Goal: Task Accomplishment & Management: Manage account settings

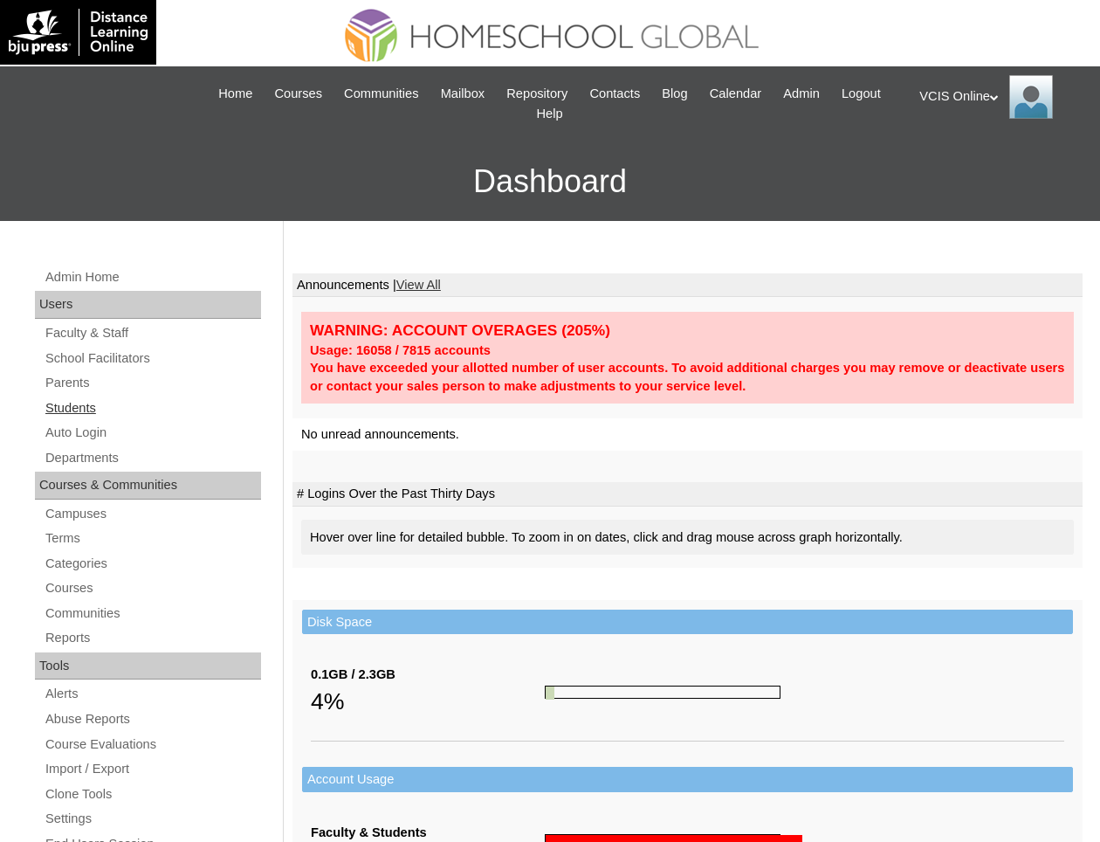
click at [94, 412] on link "Students" at bounding box center [152, 408] width 217 height 22
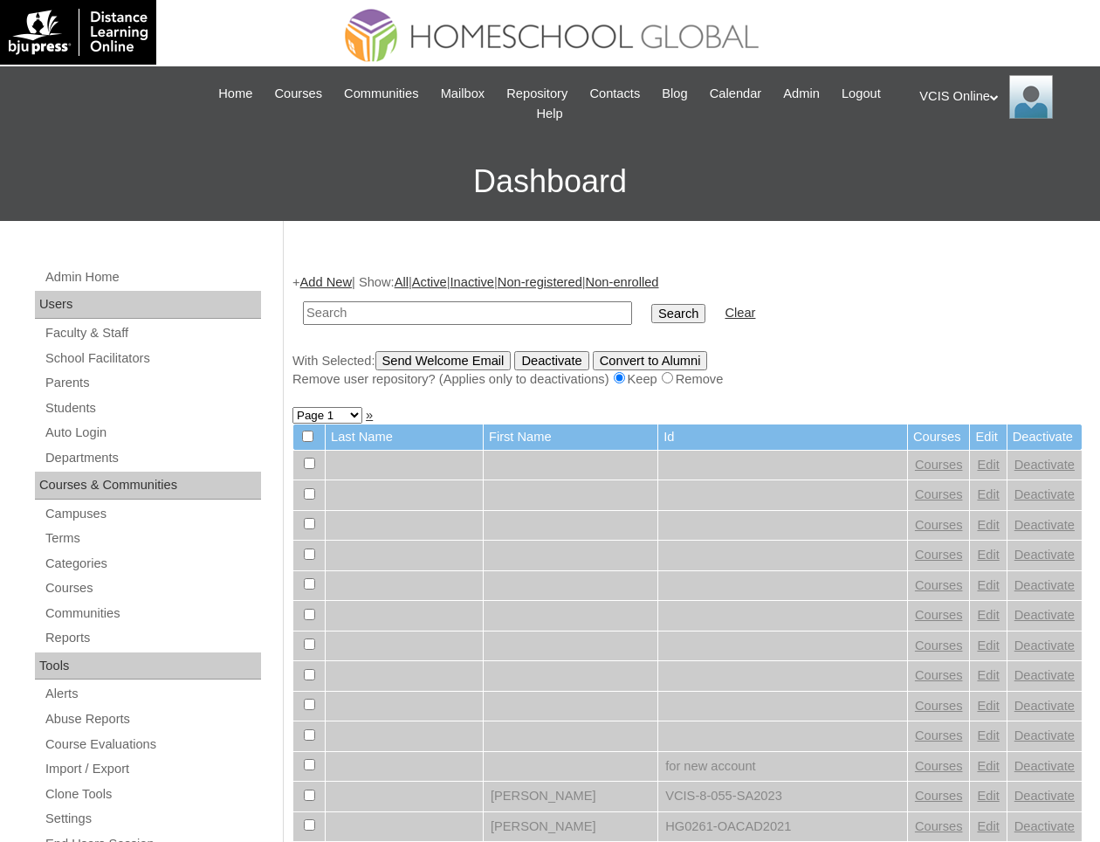
click at [486, 314] on input "text" at bounding box center [467, 313] width 329 height 24
type input "meiri"
click at [651, 304] on input "Search" at bounding box center [678, 313] width 54 height 19
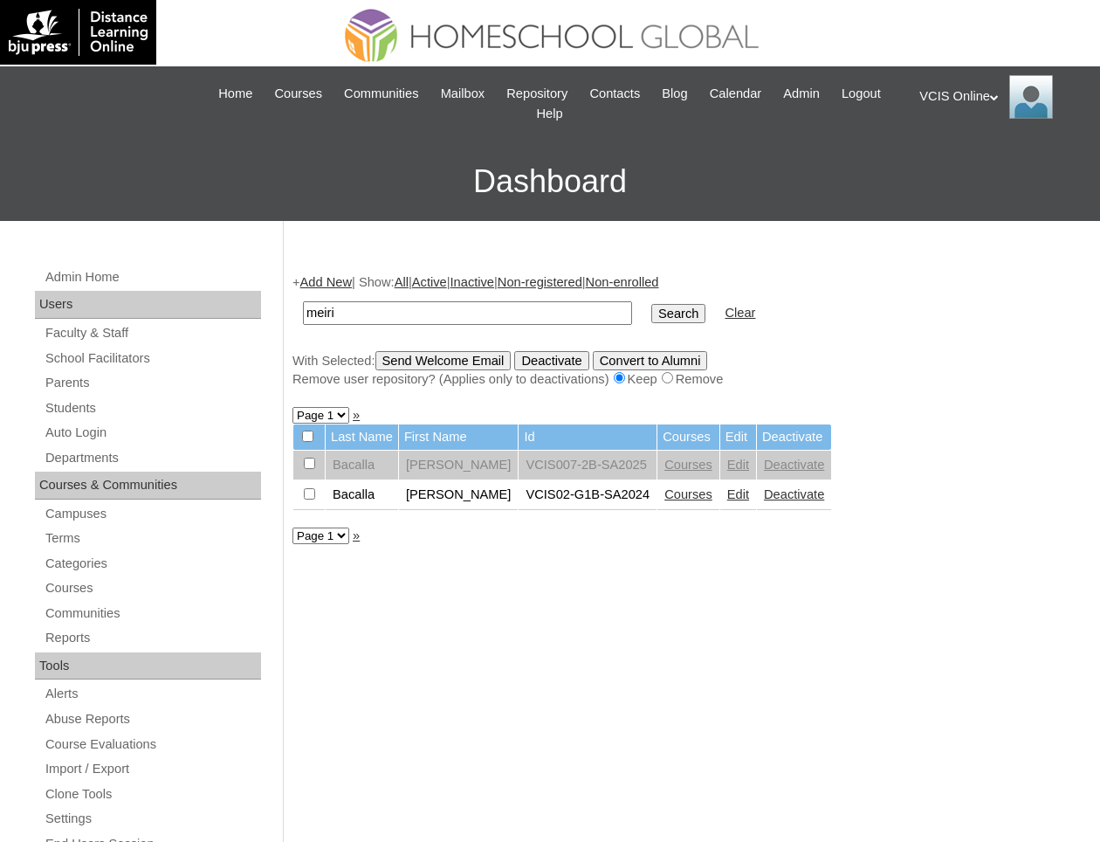
click at [677, 500] on link "Courses" at bounding box center [688, 494] width 48 height 14
click at [704, 469] on td "Courses" at bounding box center [688, 465] width 62 height 30
click at [673, 471] on link "Courses" at bounding box center [688, 464] width 48 height 14
click at [727, 464] on link "Edit" at bounding box center [738, 464] width 22 height 14
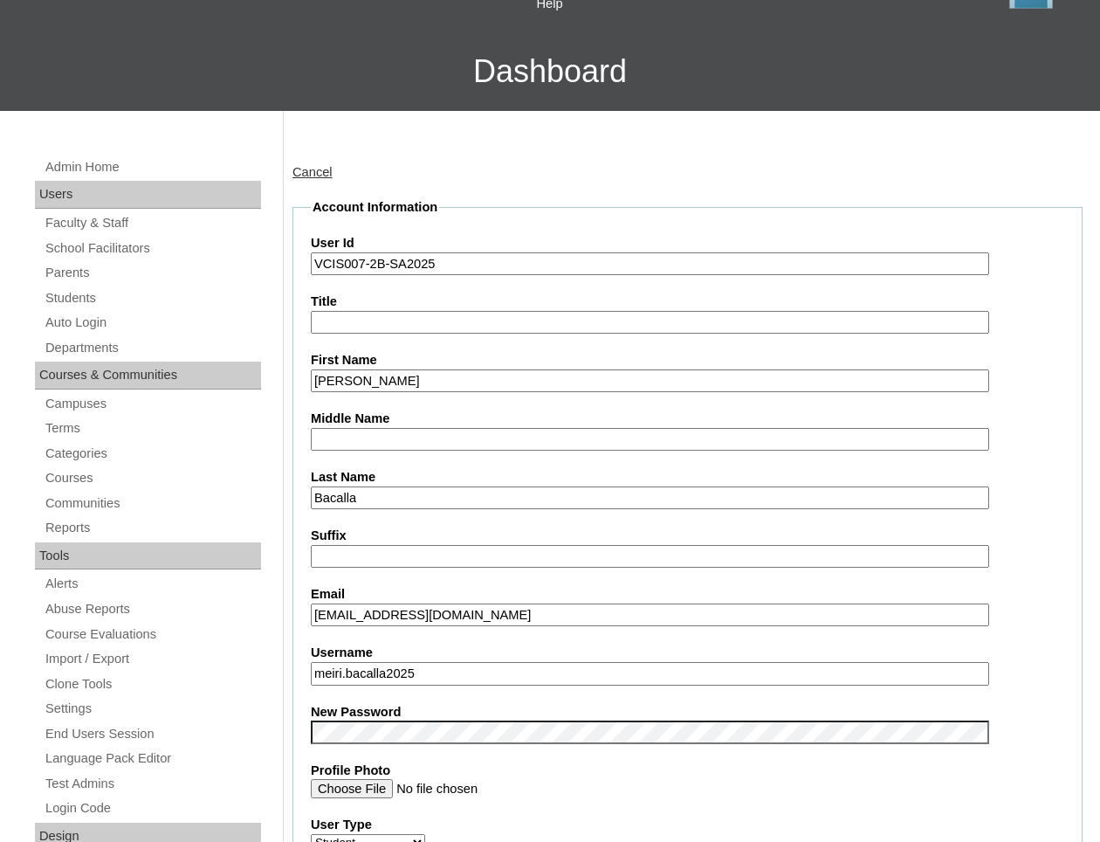
scroll to position [231, 0]
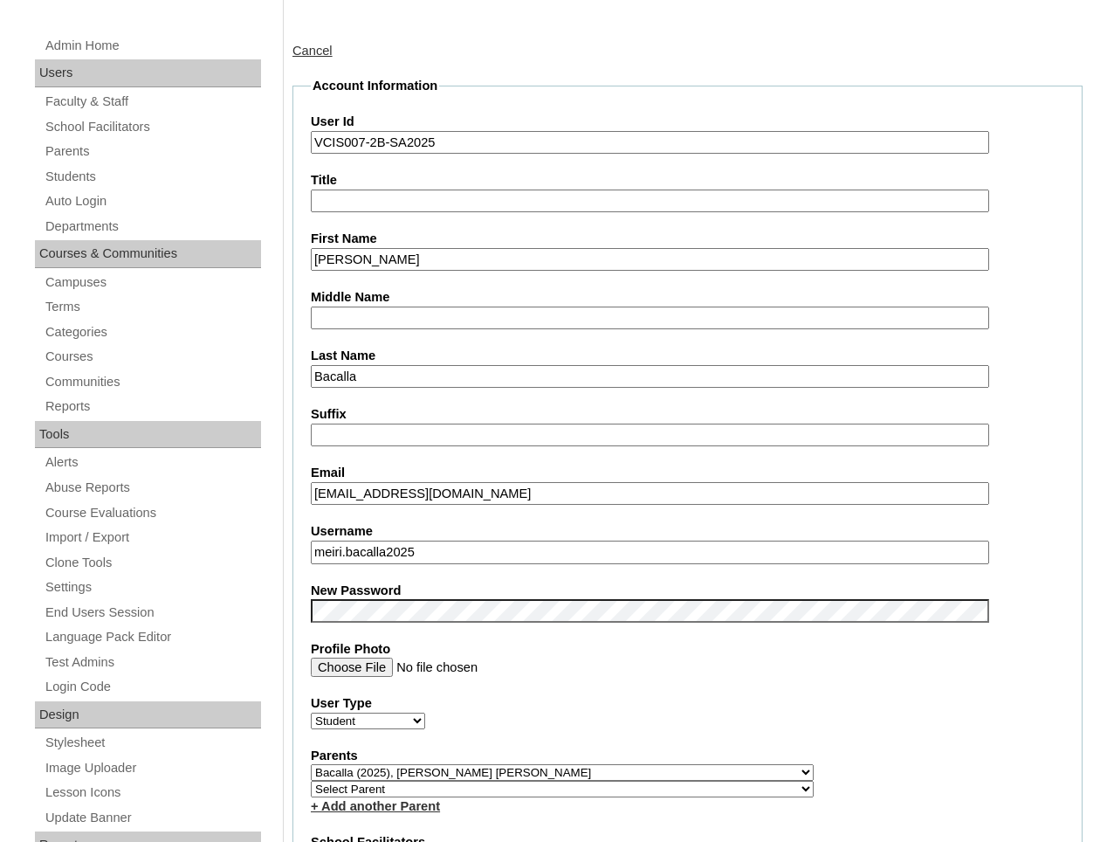
click at [551, 543] on input "meiri.bacalla2025" at bounding box center [650, 552] width 678 height 24
click at [588, 718] on div "User Type Faculty Staff Student Parents School Facilitators" at bounding box center [687, 711] width 753 height 35
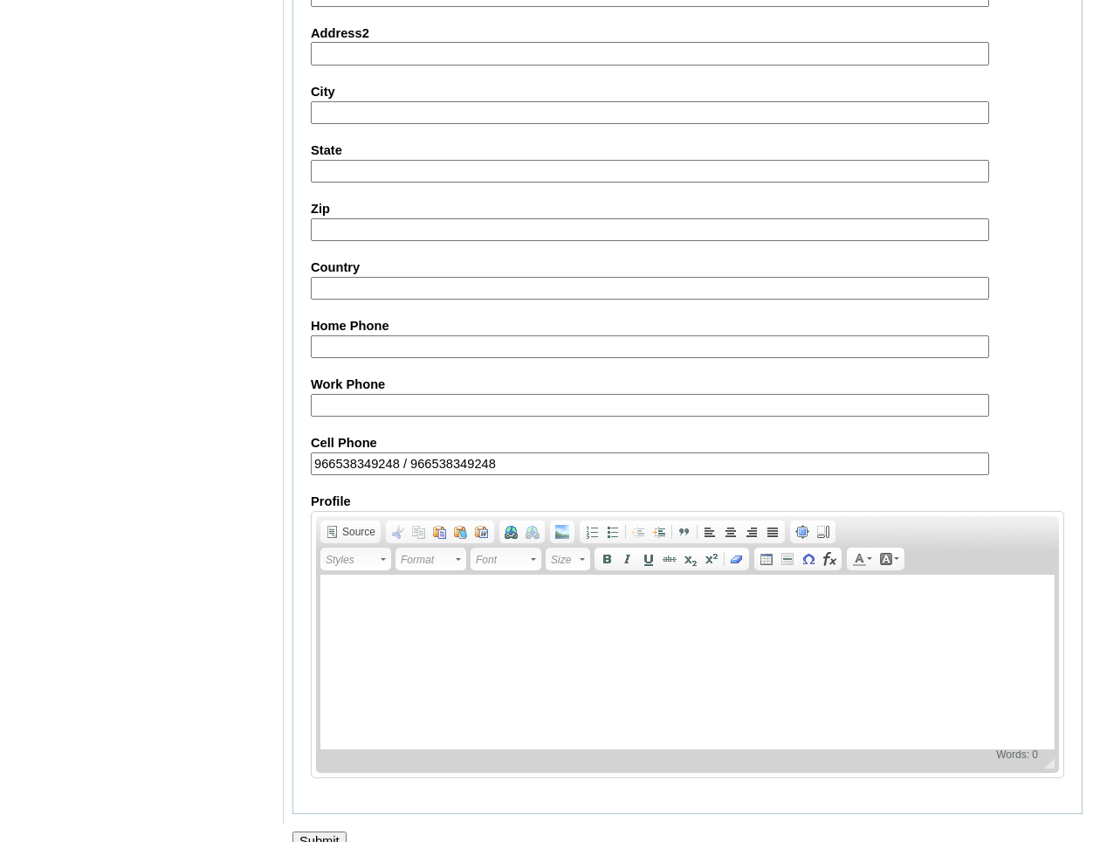
scroll to position [1839, 0]
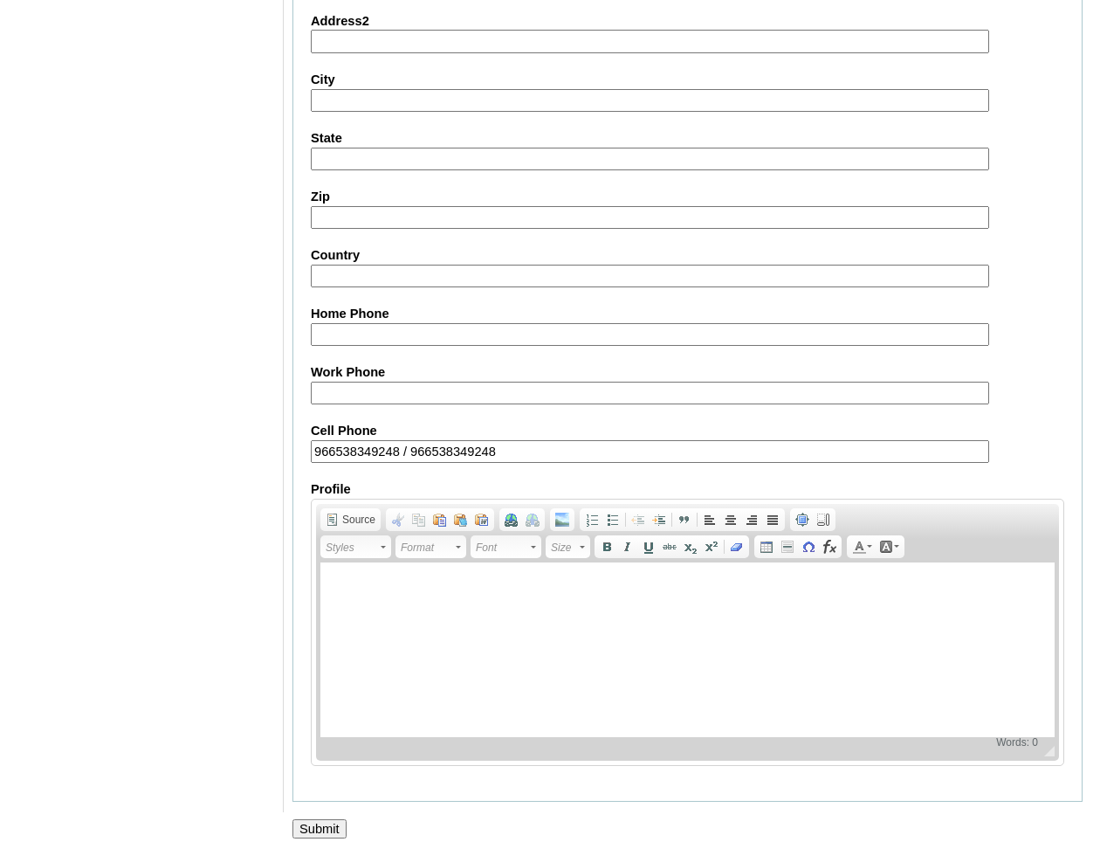
click at [338, 819] on input "Submit" at bounding box center [319, 828] width 54 height 19
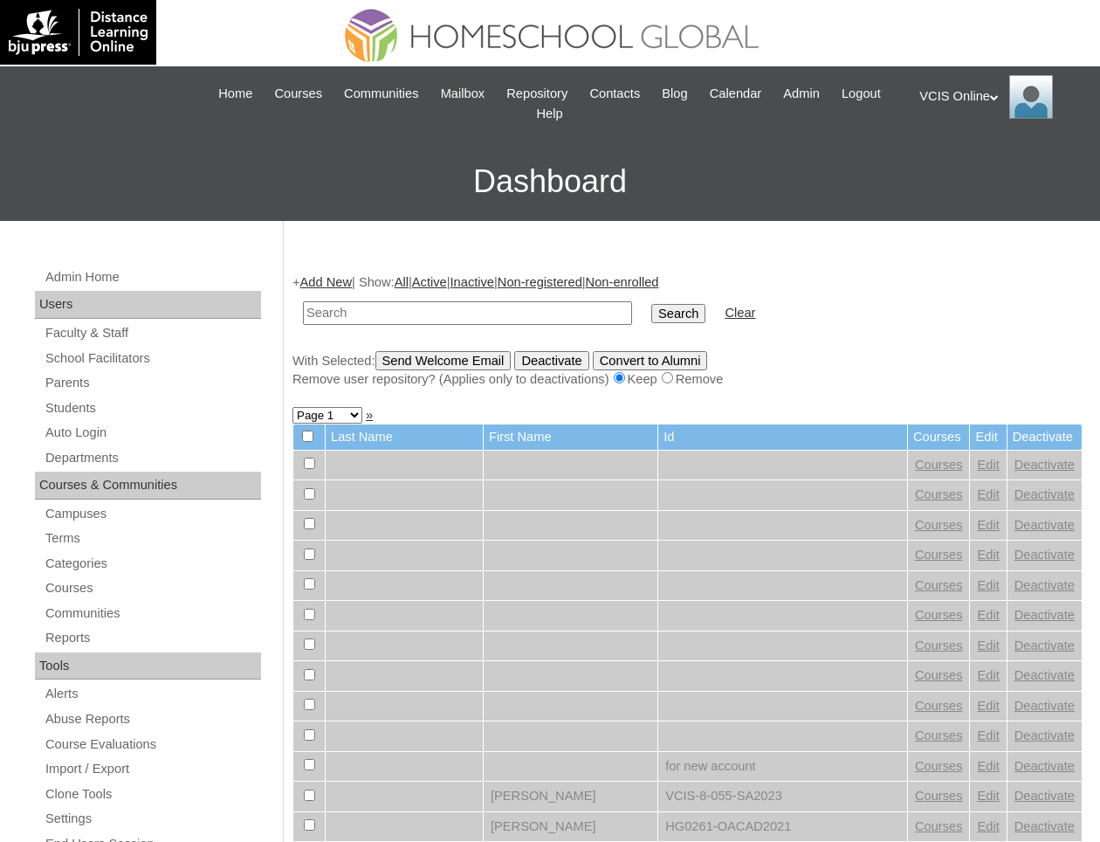
paste input "VCIS007-2B-SA2025"
type input "VCIS007-2B-SA2025"
click at [651, 304] on input "Search" at bounding box center [678, 313] width 54 height 19
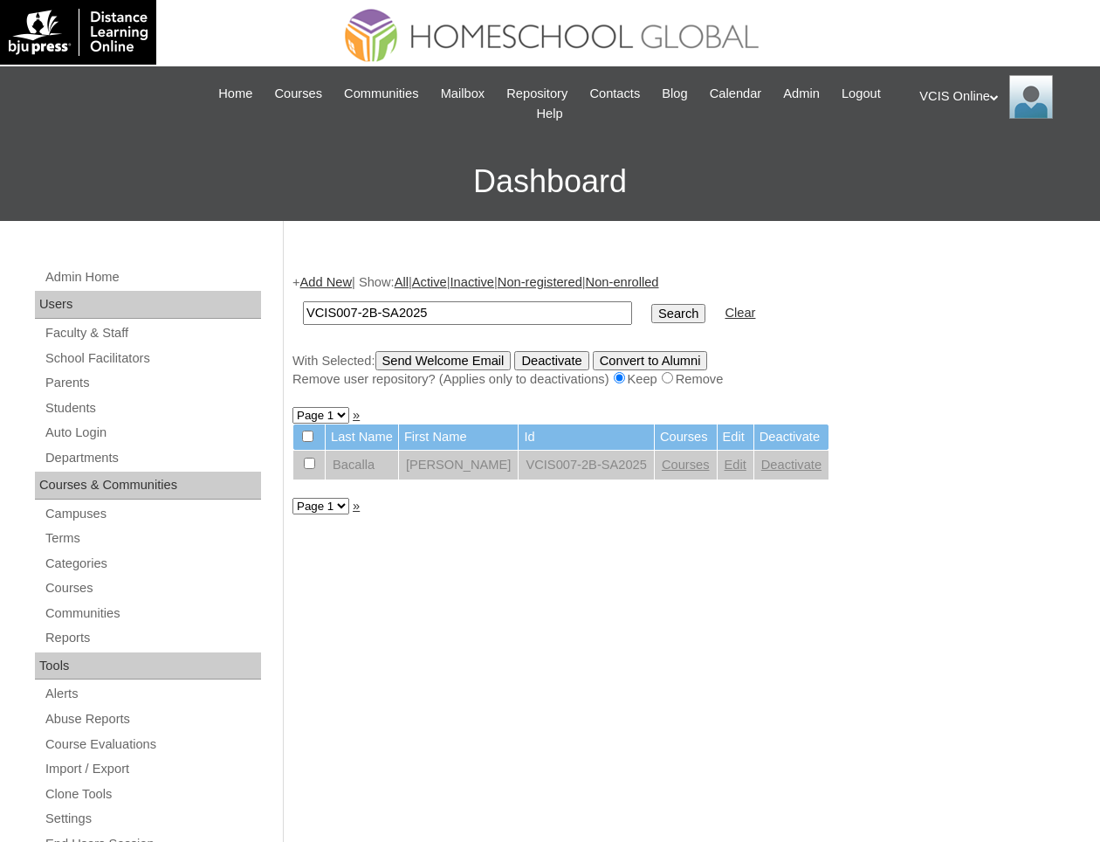
click at [777, 628] on div "+ Add New | Show: All | Active | Inactive | Non-registered | Non-enrolled VCIS0…" at bounding box center [683, 840] width 799 height 1169
click at [558, 466] on td "VCIS007-2B-SA2025" at bounding box center [586, 465] width 135 height 30
click at [622, 519] on div "+ Add New | Show: All | Active | Inactive | Non-registered | Non-enrolled VCIS0…" at bounding box center [683, 840] width 799 height 1169
click at [460, 308] on input "VCIS007-2B-SA2025" at bounding box center [467, 313] width 329 height 24
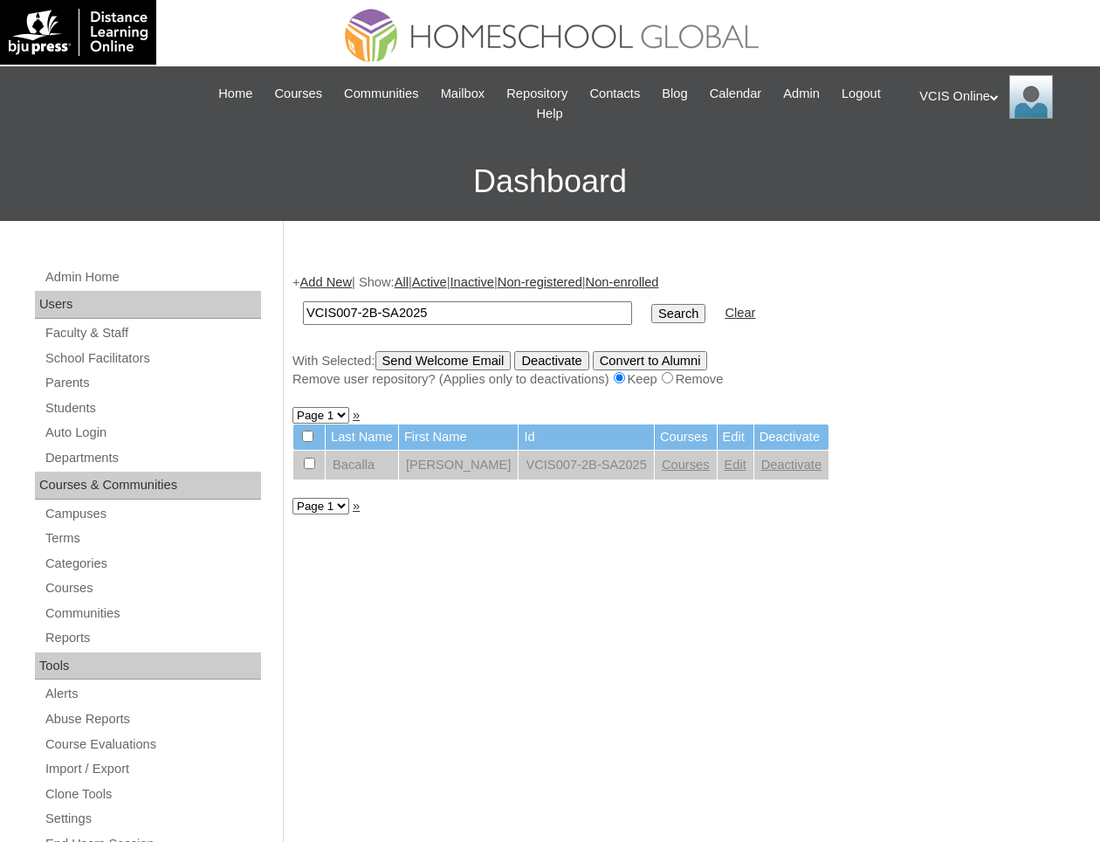
paste input "1"
type input "VCIS001-2B-SA2025"
click at [651, 304] on input "Search" at bounding box center [678, 313] width 54 height 19
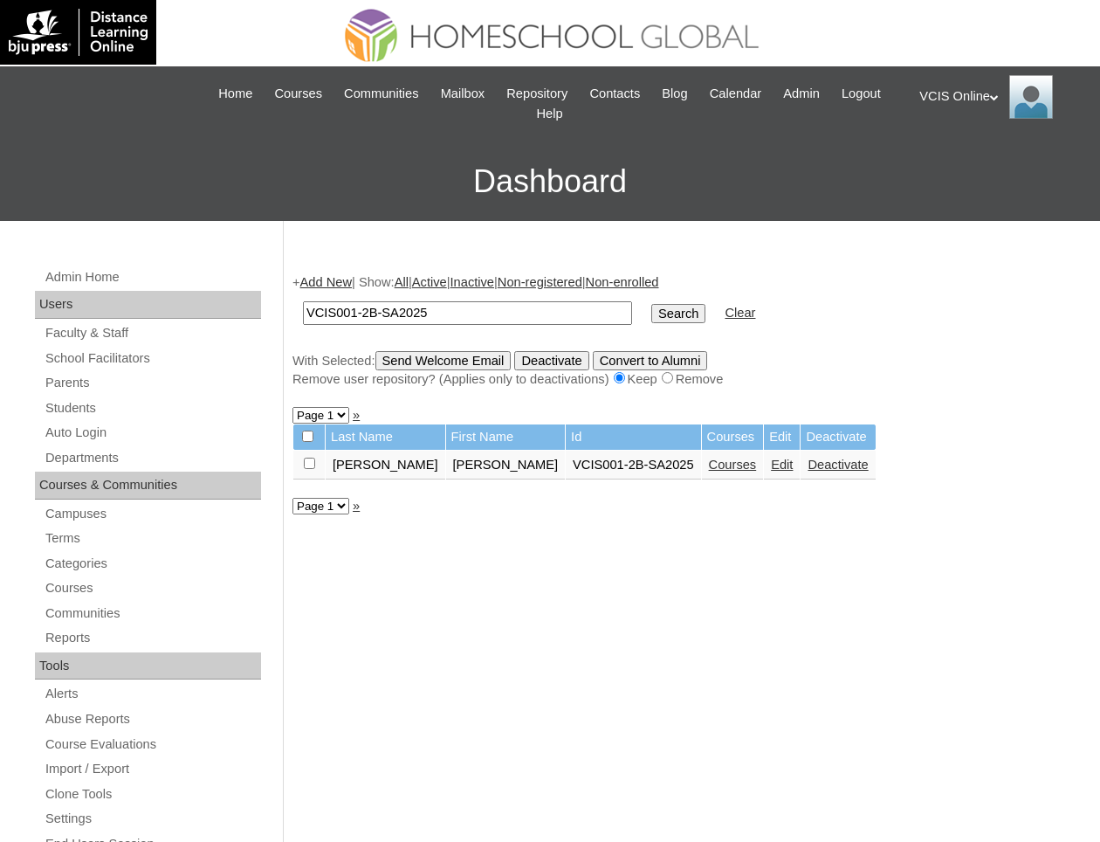
click at [463, 305] on input "VCIS001-2B-SA2025" at bounding box center [467, 313] width 329 height 24
paste input "2"
type input "VCIS002-2B-SA2025"
click at [651, 304] on input "Search" at bounding box center [678, 313] width 54 height 19
paste input "3"
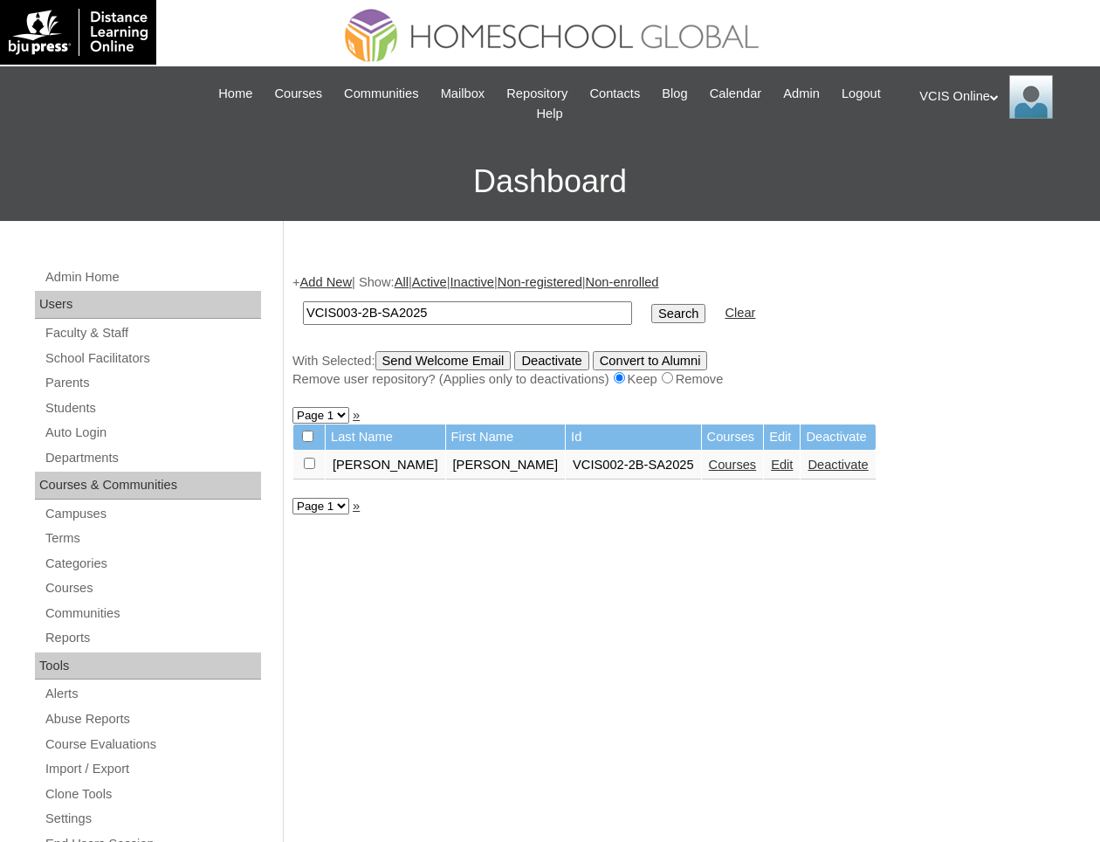
type input "VCIS003-2B-SA2025"
click at [651, 304] on input "Search" at bounding box center [678, 313] width 54 height 19
paste input "4"
type input "VCIS004-2B-SA2025"
click at [651, 304] on input "Search" at bounding box center [678, 313] width 54 height 19
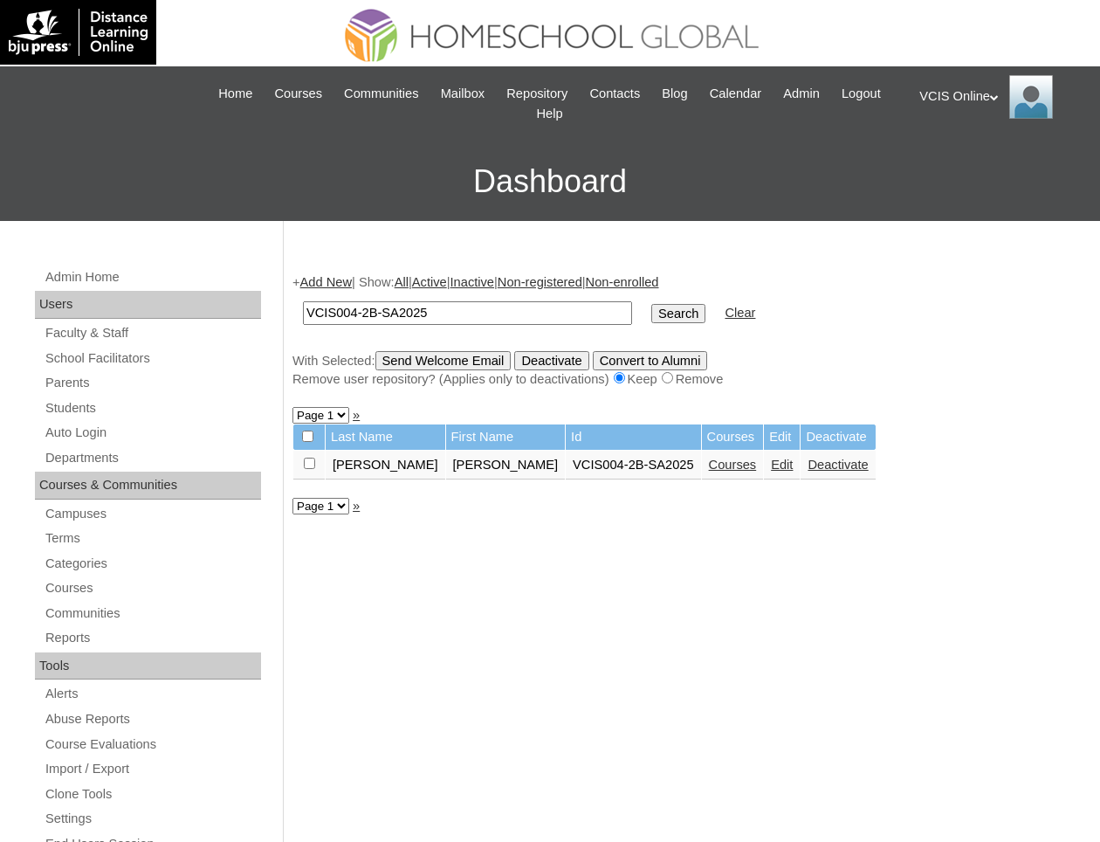
paste input "5"
type input "VCIS005-2B-SA2025"
click at [651, 304] on input "Search" at bounding box center [678, 313] width 54 height 19
paste input "6"
type input "VCIS006-2B-SA2025"
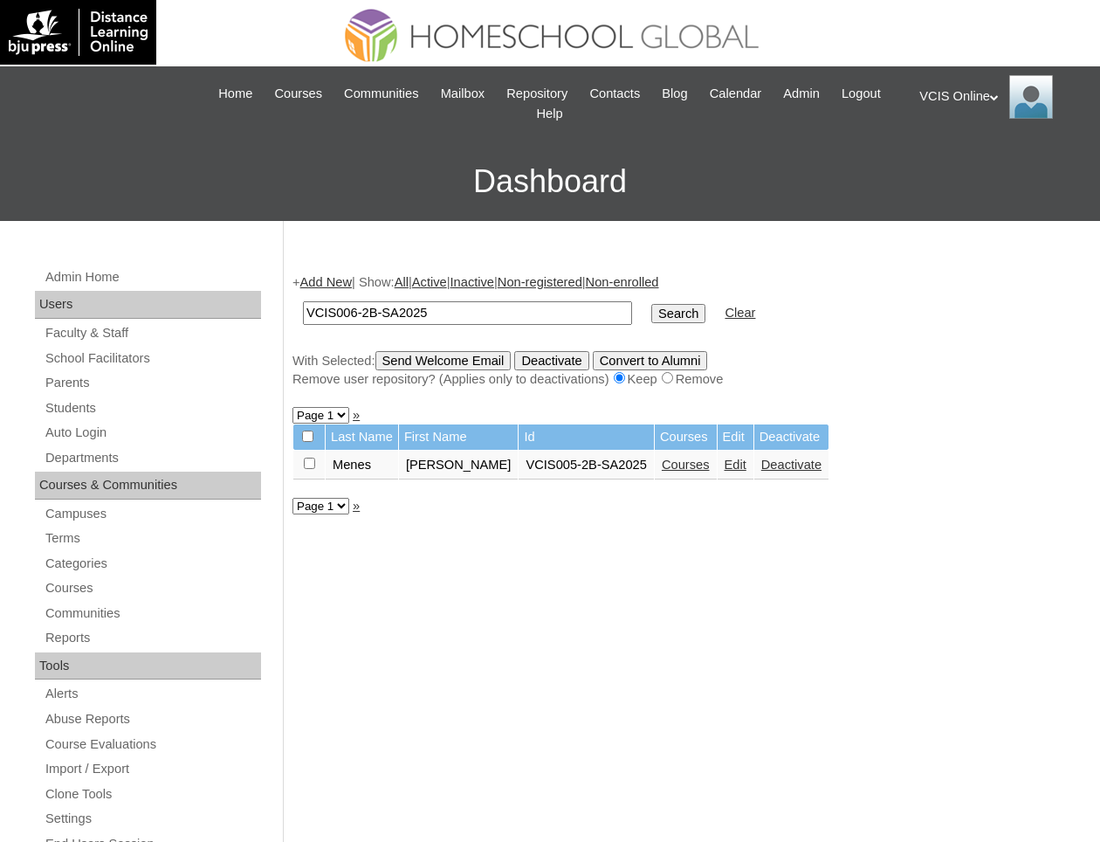
click at [651, 304] on input "Search" at bounding box center [678, 313] width 54 height 19
paste input "7"
type input "VCIS007-2B-SA2025"
click at [651, 304] on input "Search" at bounding box center [678, 313] width 54 height 19
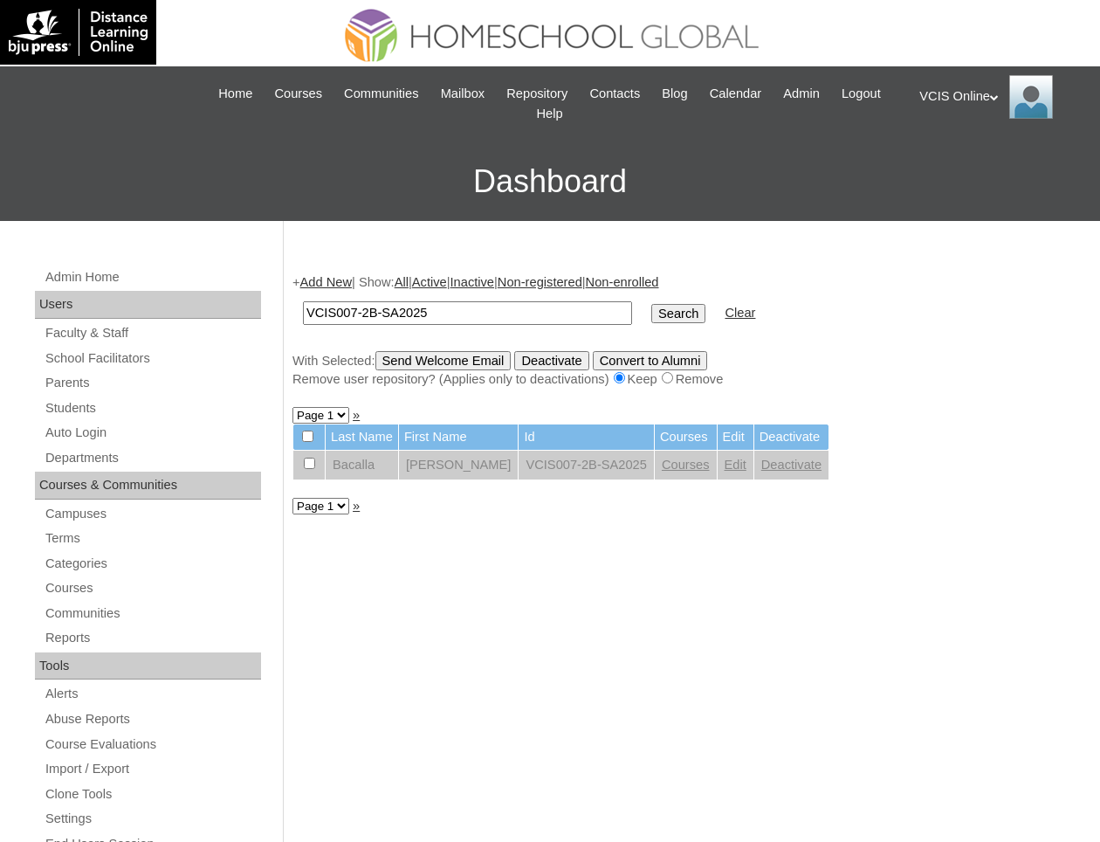
click at [665, 541] on div "+ Add New | Show: All | Active | Inactive | Non-registered | Non-enrolled VCIS0…" at bounding box center [683, 840] width 799 height 1169
click at [800, 457] on link "Deactivate" at bounding box center [791, 464] width 60 height 14
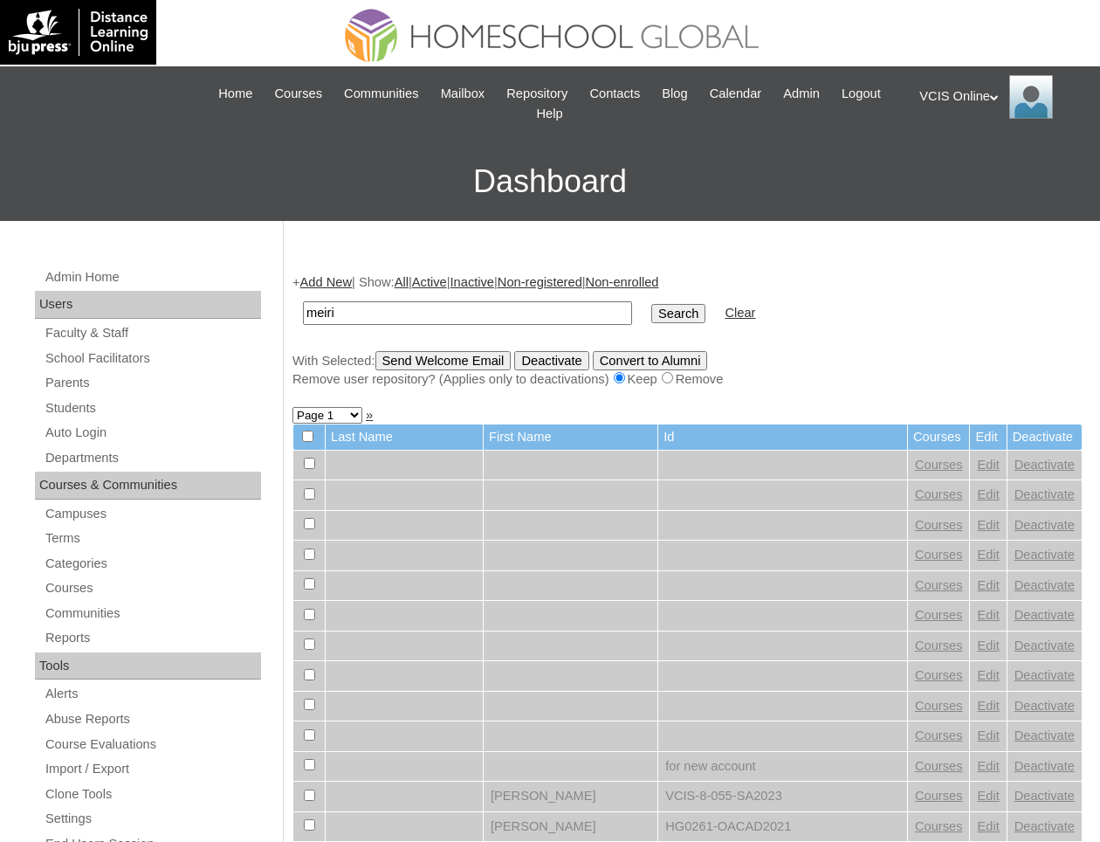
type input "meiri"
click at [651, 304] on input "Search" at bounding box center [678, 313] width 54 height 19
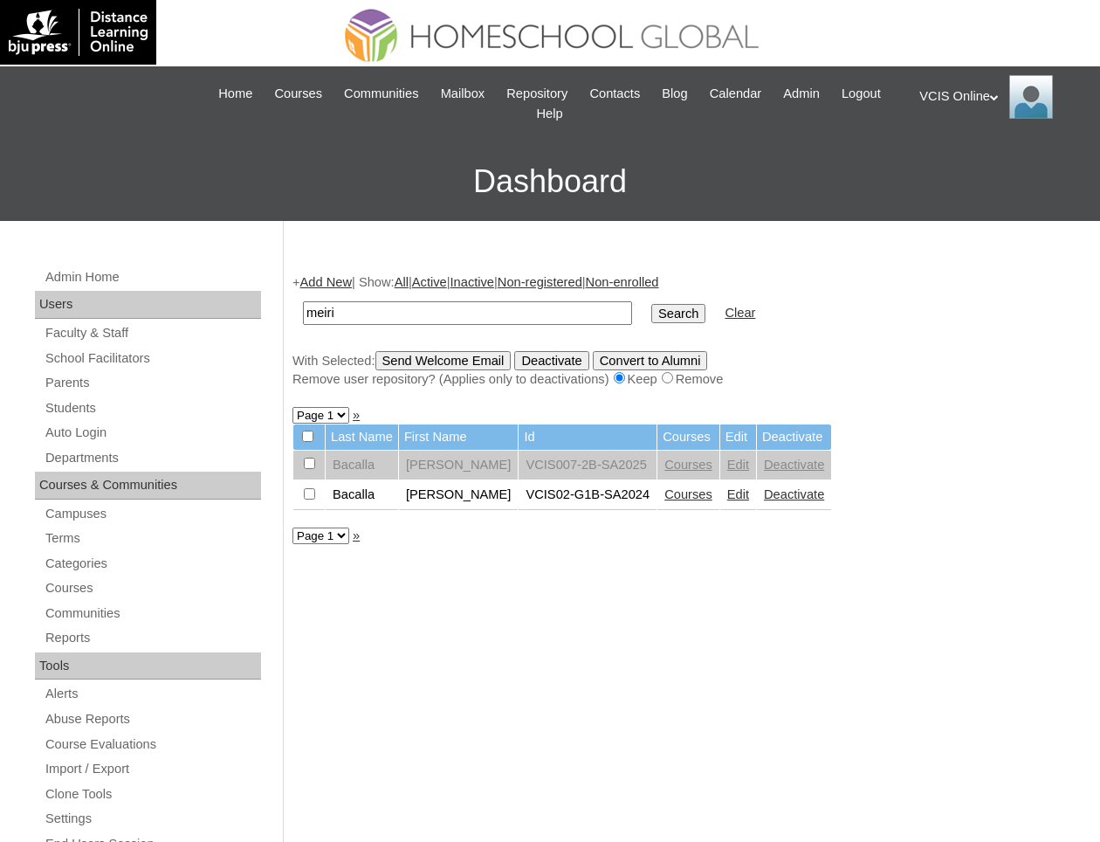
click at [728, 464] on link "Edit" at bounding box center [738, 464] width 22 height 14
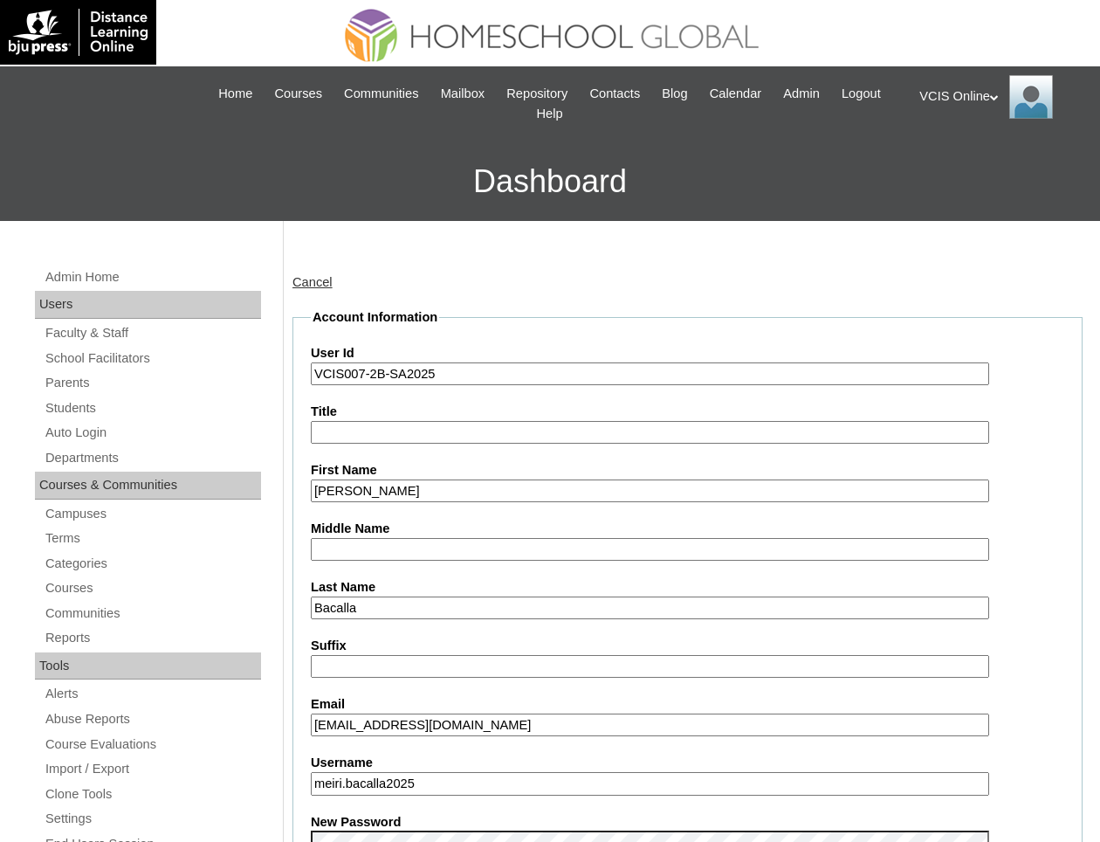
drag, startPoint x: 499, startPoint y: 382, endPoint x: 237, endPoint y: 316, distance: 270.0
type input "DEACTIVATED2"
click at [428, 488] on input "[PERSON_NAME]" at bounding box center [650, 491] width 678 height 24
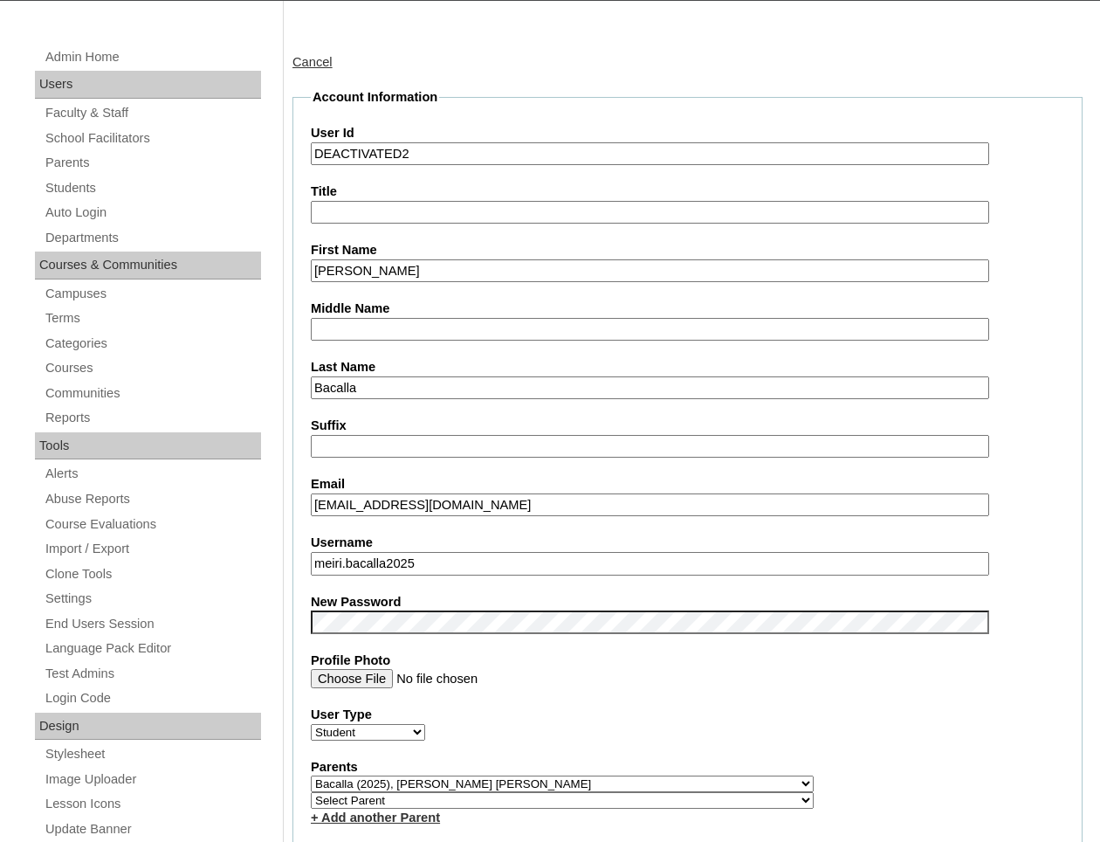
scroll to position [244, 0]
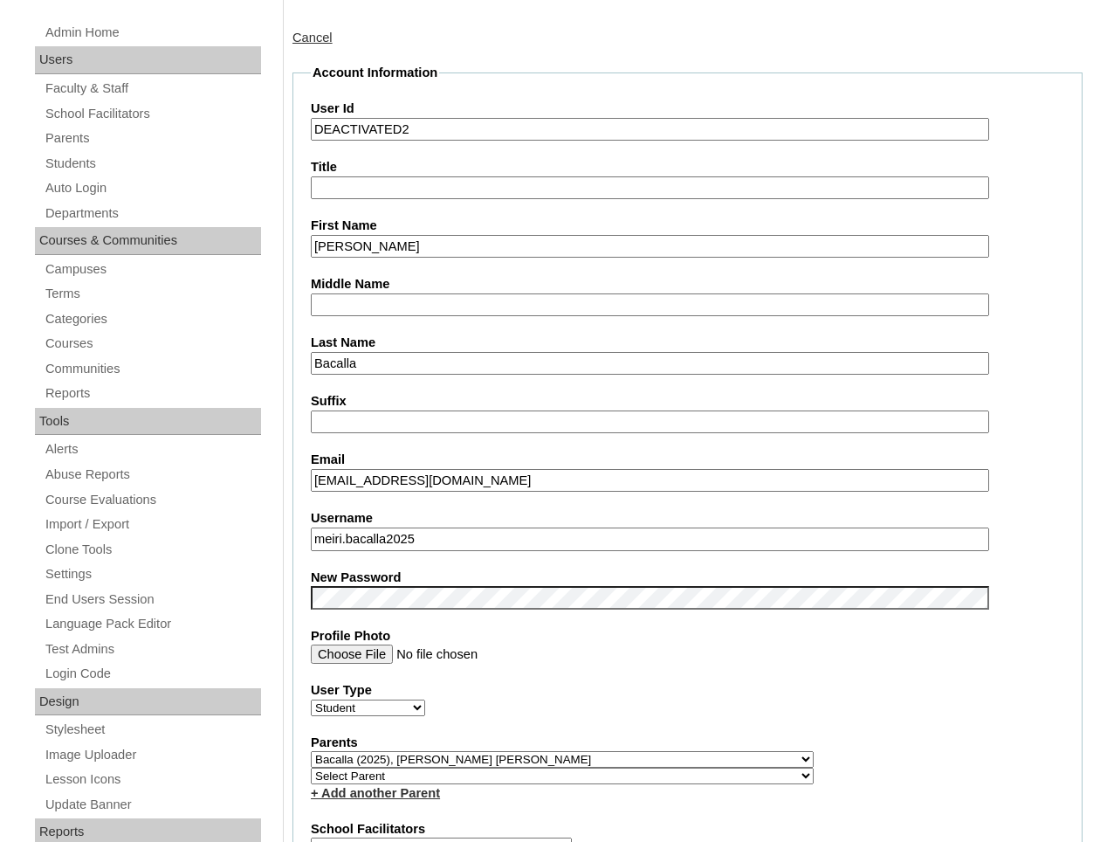
click at [316, 538] on input "meiri.bacalla2025" at bounding box center [650, 539] width 678 height 24
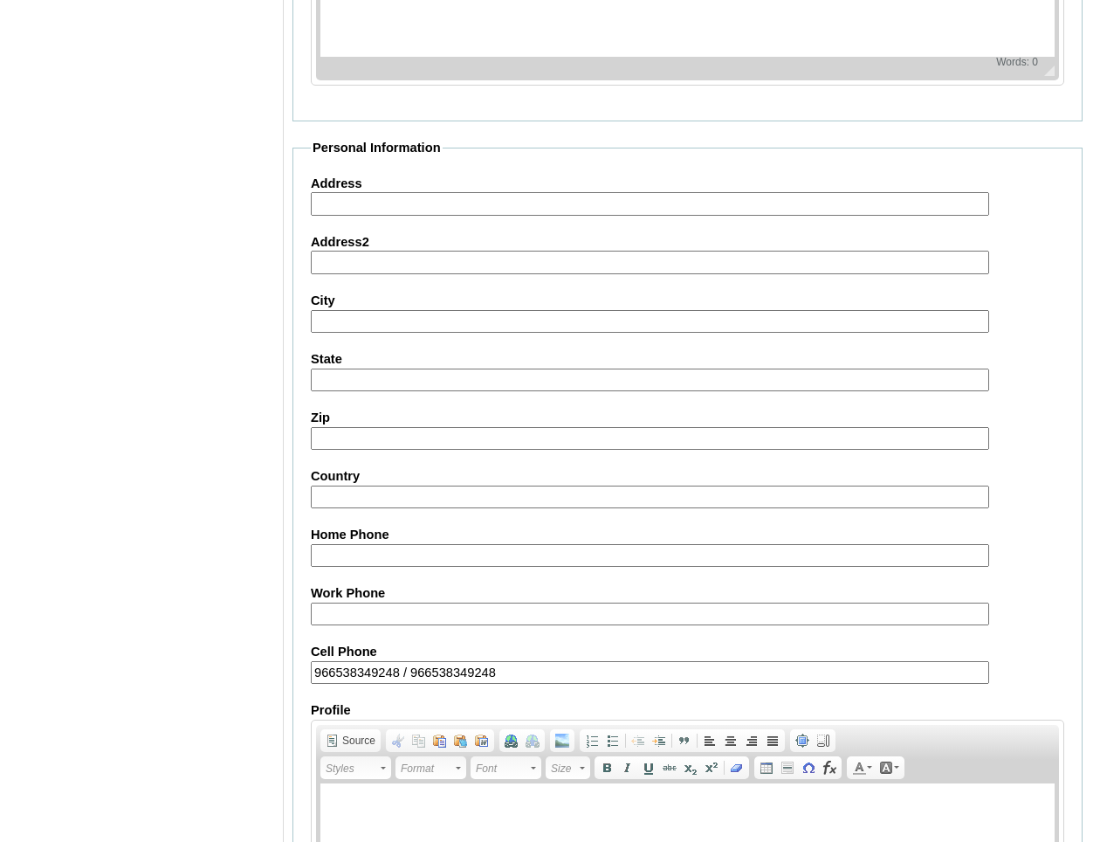
scroll to position [1839, 0]
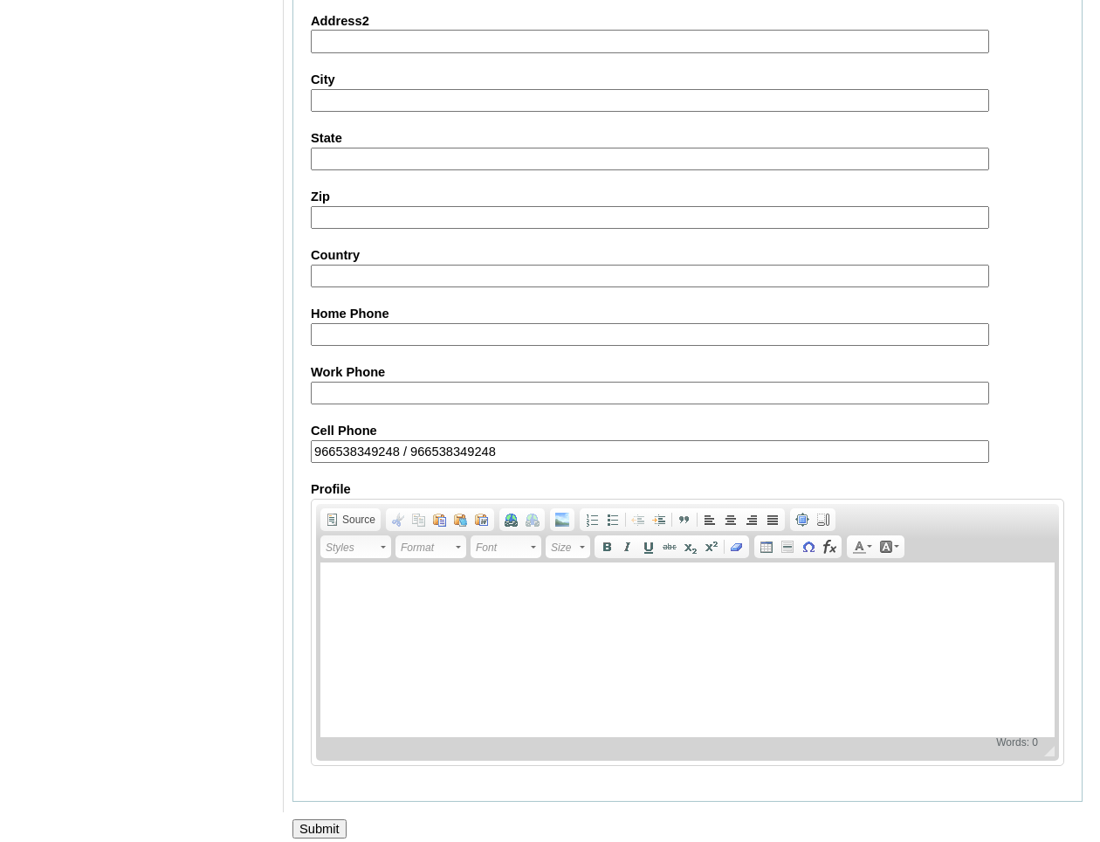
type input "deactivated.meiri.bacalla2025"
click at [324, 819] on input "Submit" at bounding box center [319, 828] width 54 height 19
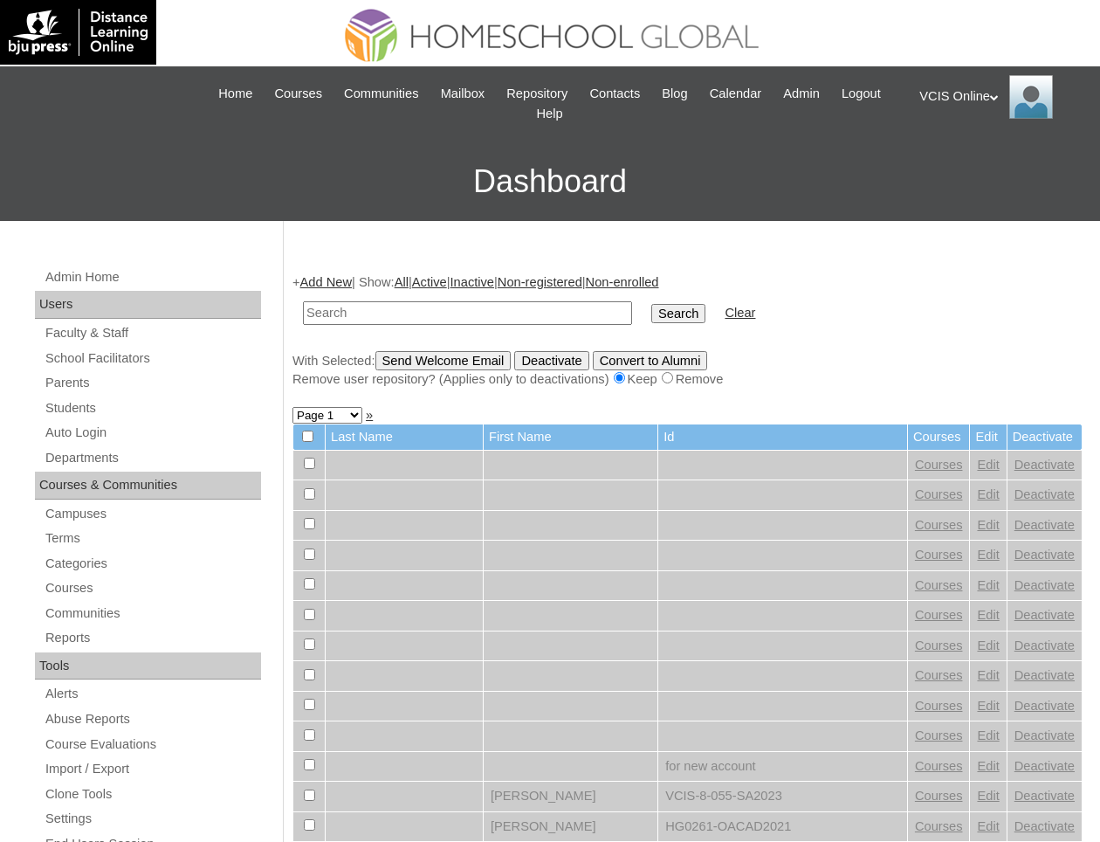
click at [519, 309] on input "text" at bounding box center [467, 313] width 329 height 24
type input "meiri"
click at [651, 304] on input "Search" at bounding box center [678, 313] width 54 height 19
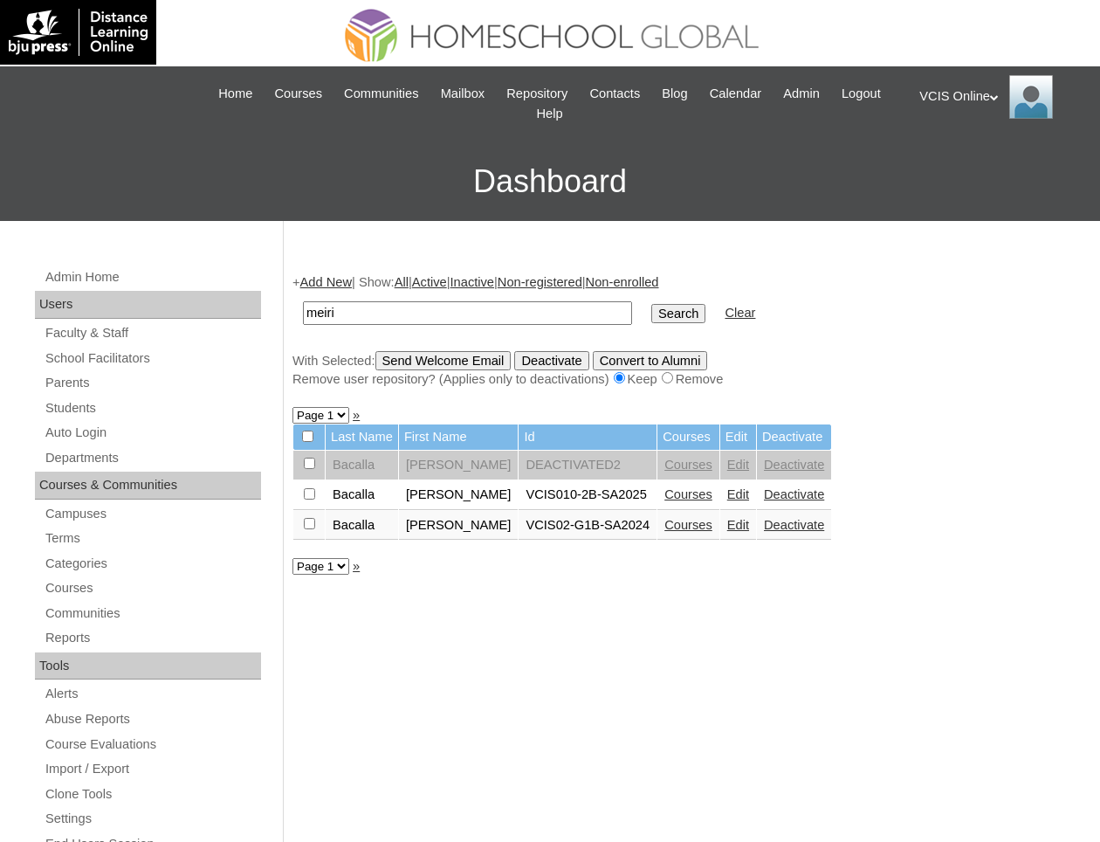
click at [308, 465] on input "checkbox" at bounding box center [309, 462] width 11 height 11
checkbox input "true"
click at [588, 361] on input "Deactivate" at bounding box center [551, 360] width 74 height 19
click at [606, 709] on div "+ Add New | Show: All | Active | Inactive | Non-registered | Non-enrolled meiri…" at bounding box center [683, 840] width 799 height 1169
click at [734, 498] on link "Edit" at bounding box center [738, 494] width 22 height 14
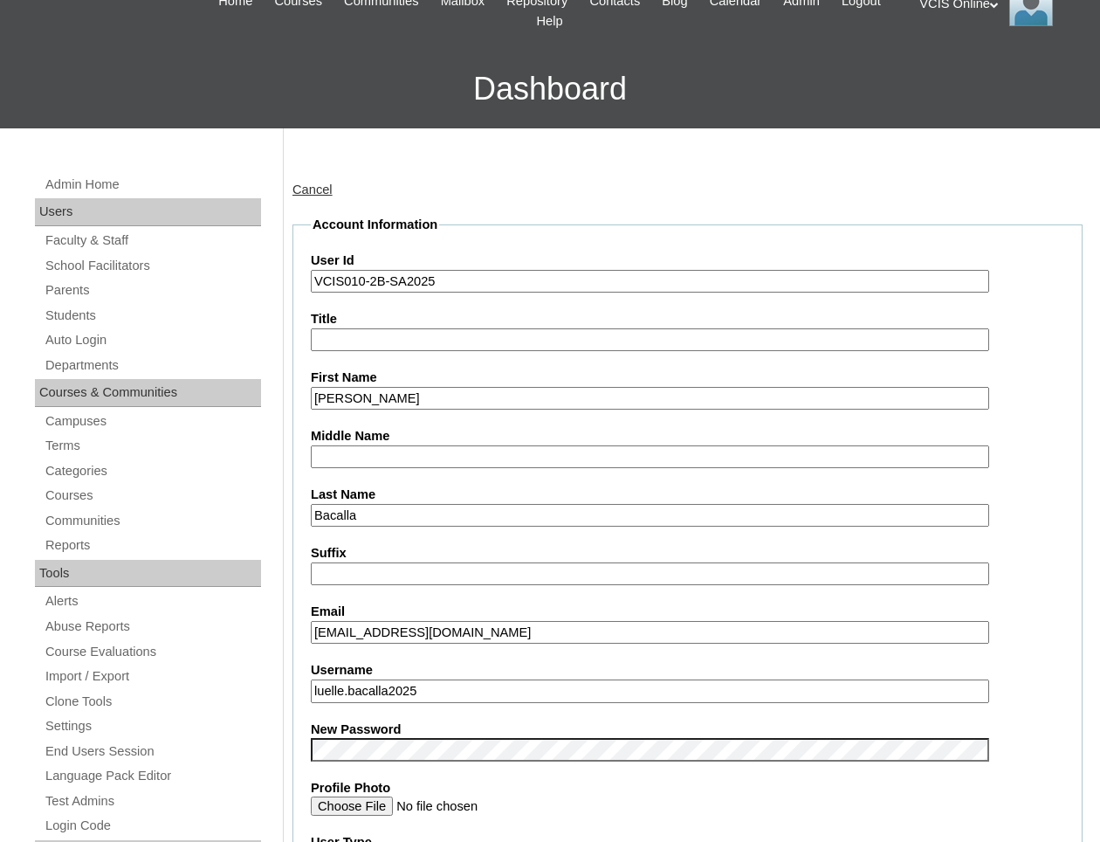
scroll to position [151, 0]
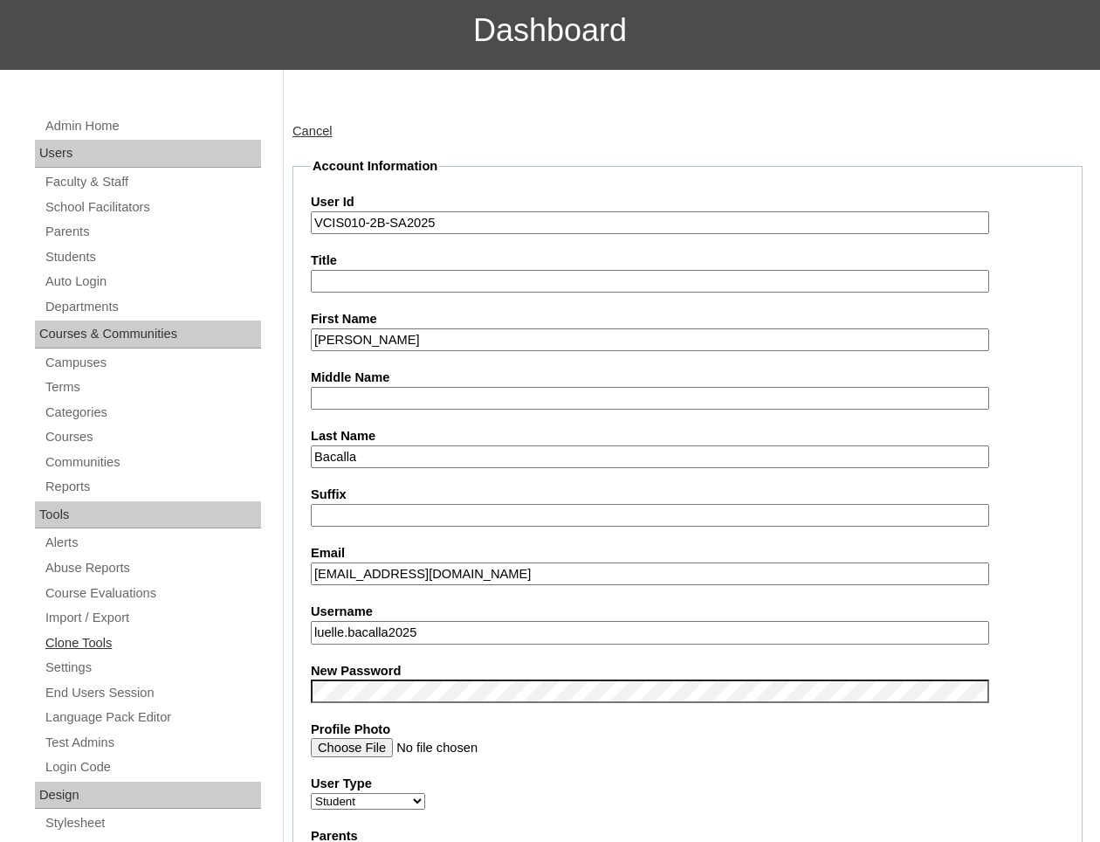
drag, startPoint x: 430, startPoint y: 635, endPoint x: 185, endPoint y: 635, distance: 245.3
paste input "meiriluelle.bacalla2025 Cbr21Dm"
click at [528, 636] on input "meiriluelle.bacalla2025 Cbr21Dm" at bounding box center [650, 633] width 678 height 24
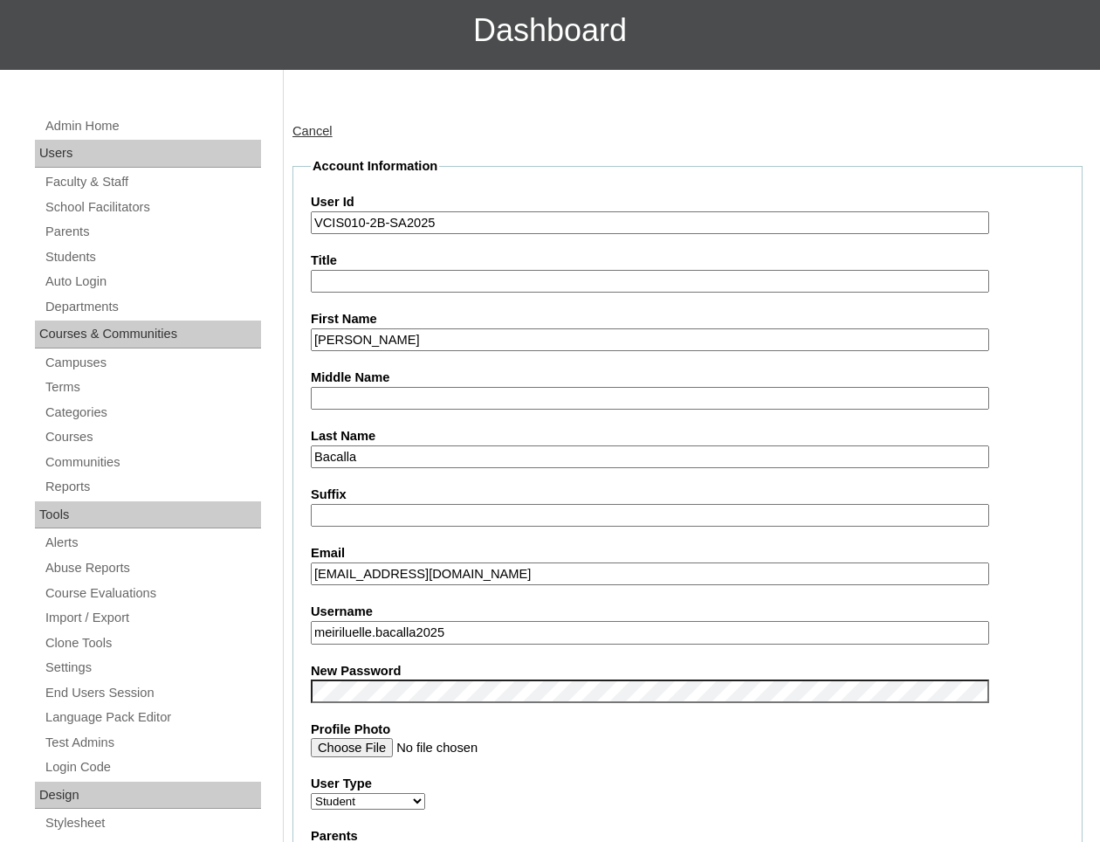
type input "meiriluelle.bacalla2025"
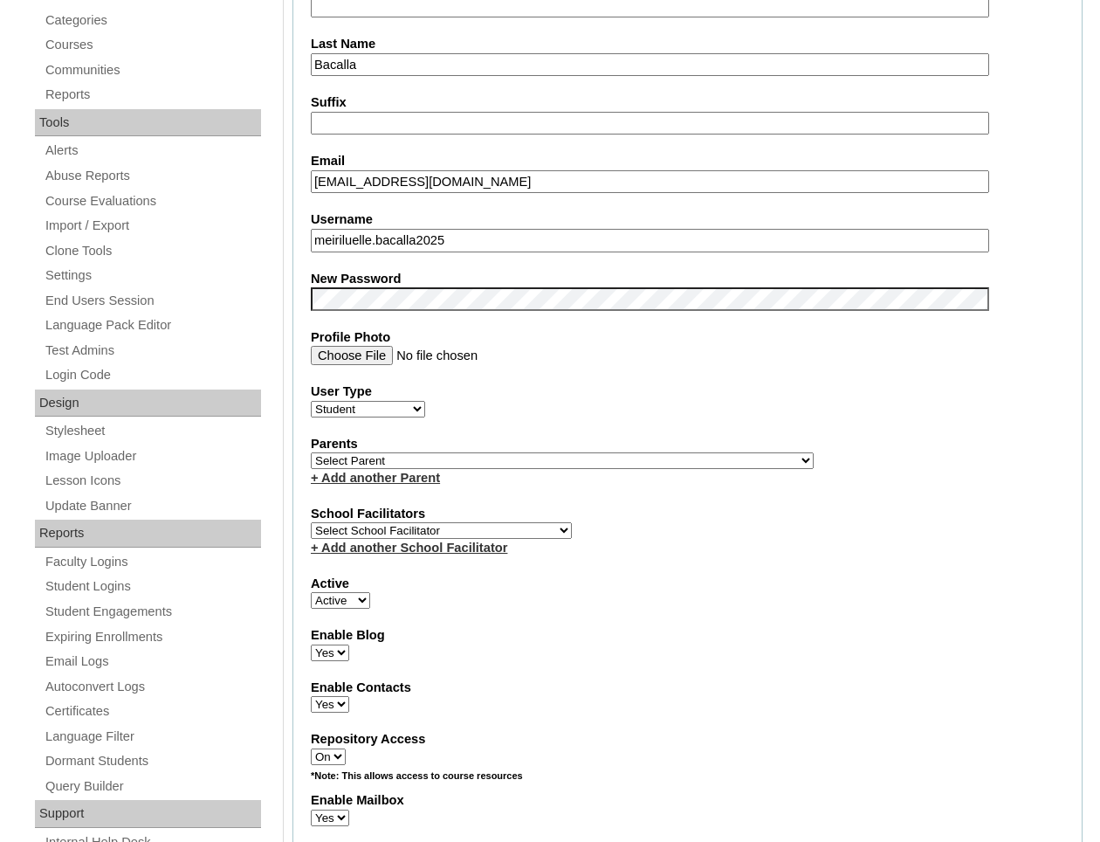
scroll to position [511, 0]
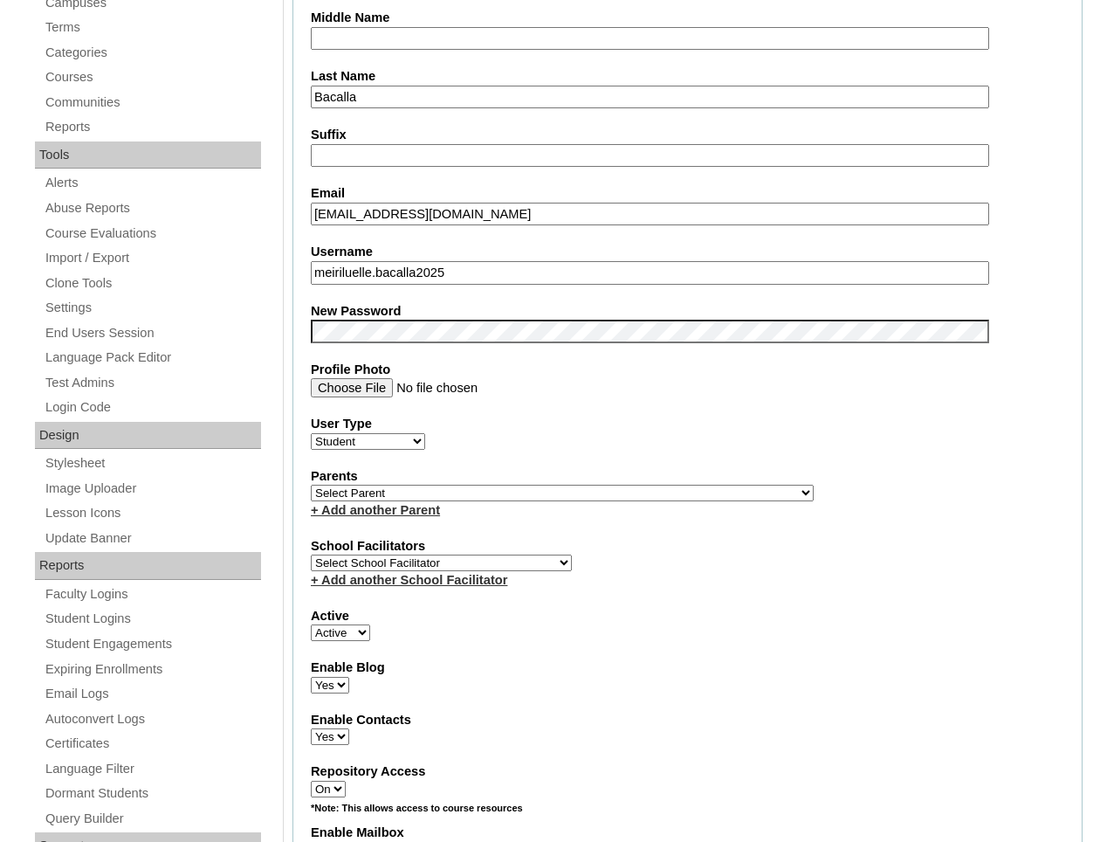
click at [423, 489] on select "Select Parent , , , , , , , , , , , , , , , , , , , , , , , , , , , , , , , , ,…" at bounding box center [562, 493] width 503 height 17
click at [440, 554] on select "Select School Facilitator Norman Añain Ruffa Abadijas Mary Abella Gloryfe Abion…" at bounding box center [441, 562] width 261 height 17
select select "40481"
click at [392, 493] on select "Select Parent , , , , , , , , , , , , , , , , , , , , , , , , , , , , , , , , ,…" at bounding box center [562, 493] width 503 height 17
select select "42813"
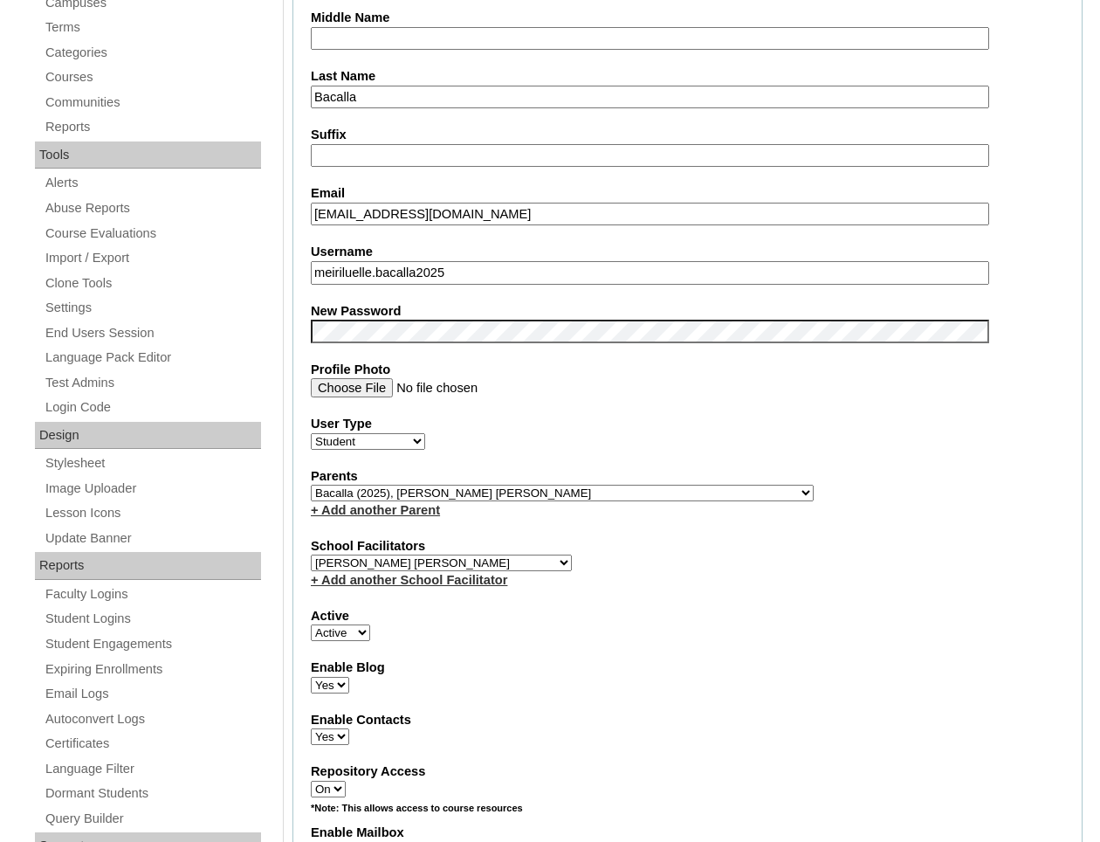
click at [643, 643] on fieldset "Account Information User Id VCIS010-2B-SA2025 Title First Name Meiri Luelle Mid…" at bounding box center [687, 496] width 790 height 1399
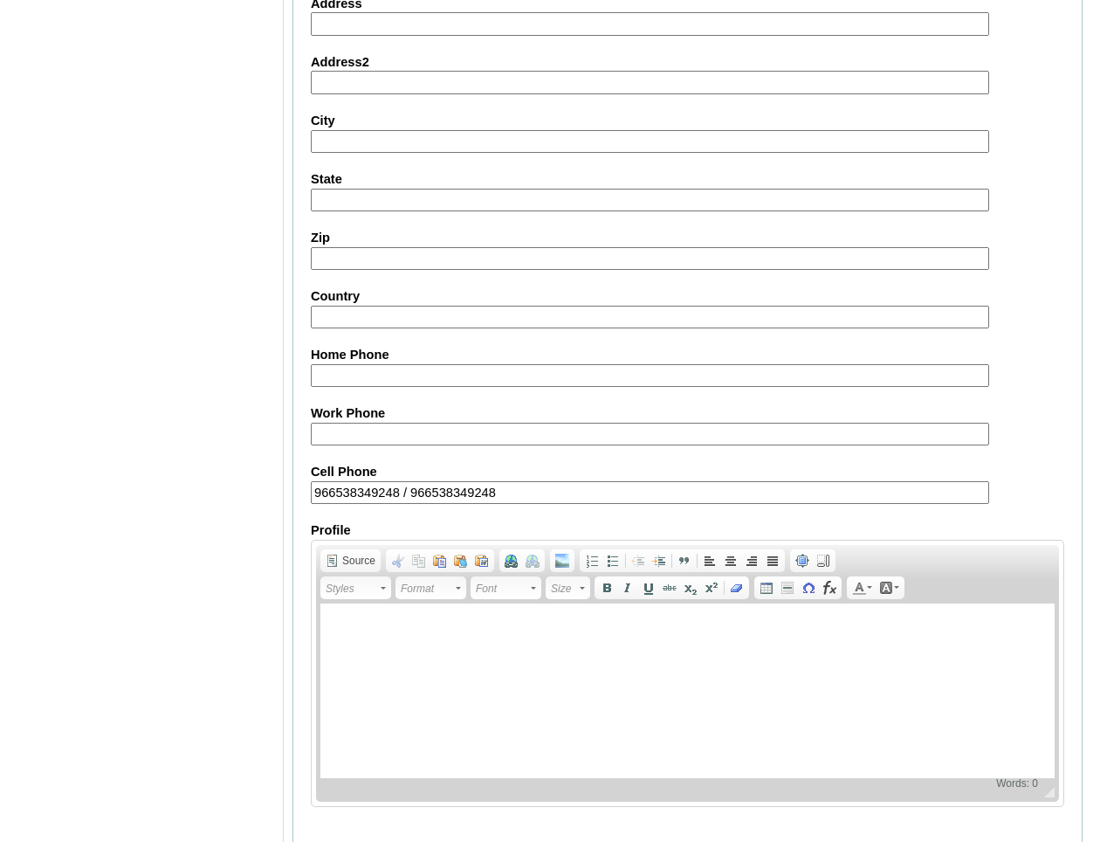
scroll to position [1809, 0]
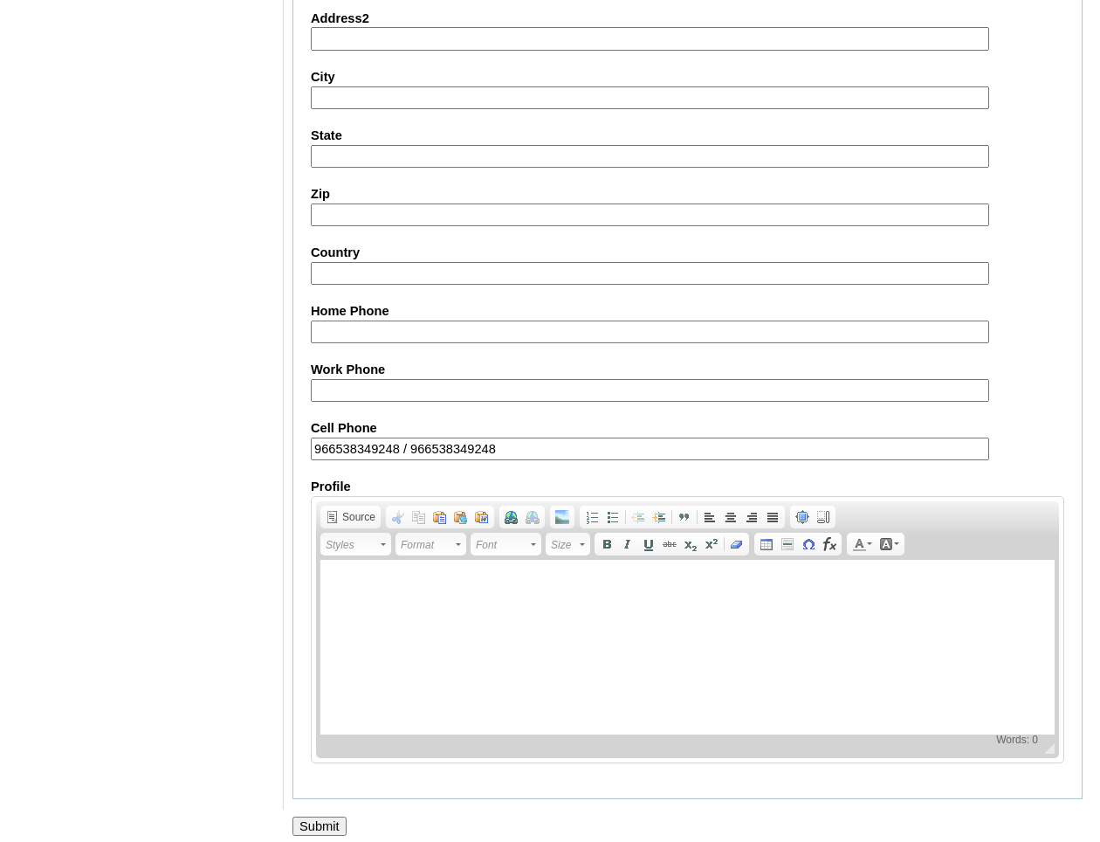
click at [331, 816] on input "Submit" at bounding box center [319, 825] width 54 height 19
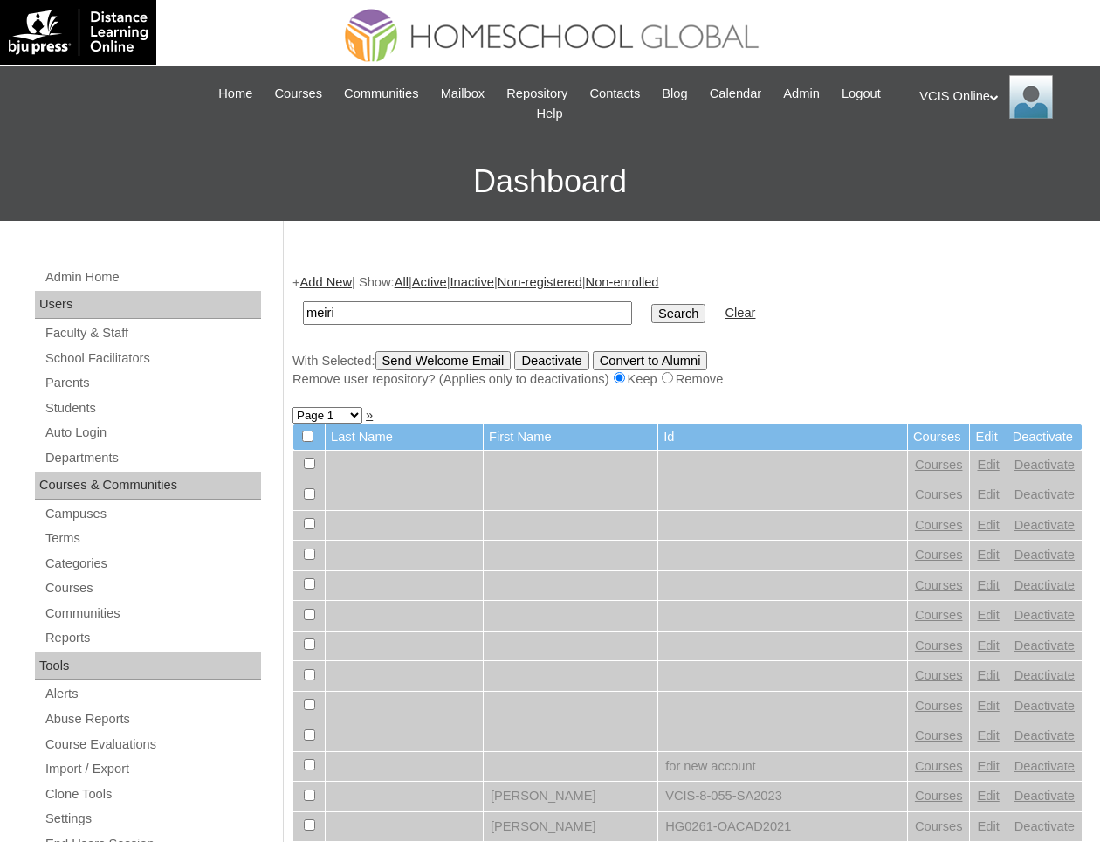
type input "meiri"
click at [651, 304] on input "Search" at bounding box center [678, 313] width 54 height 19
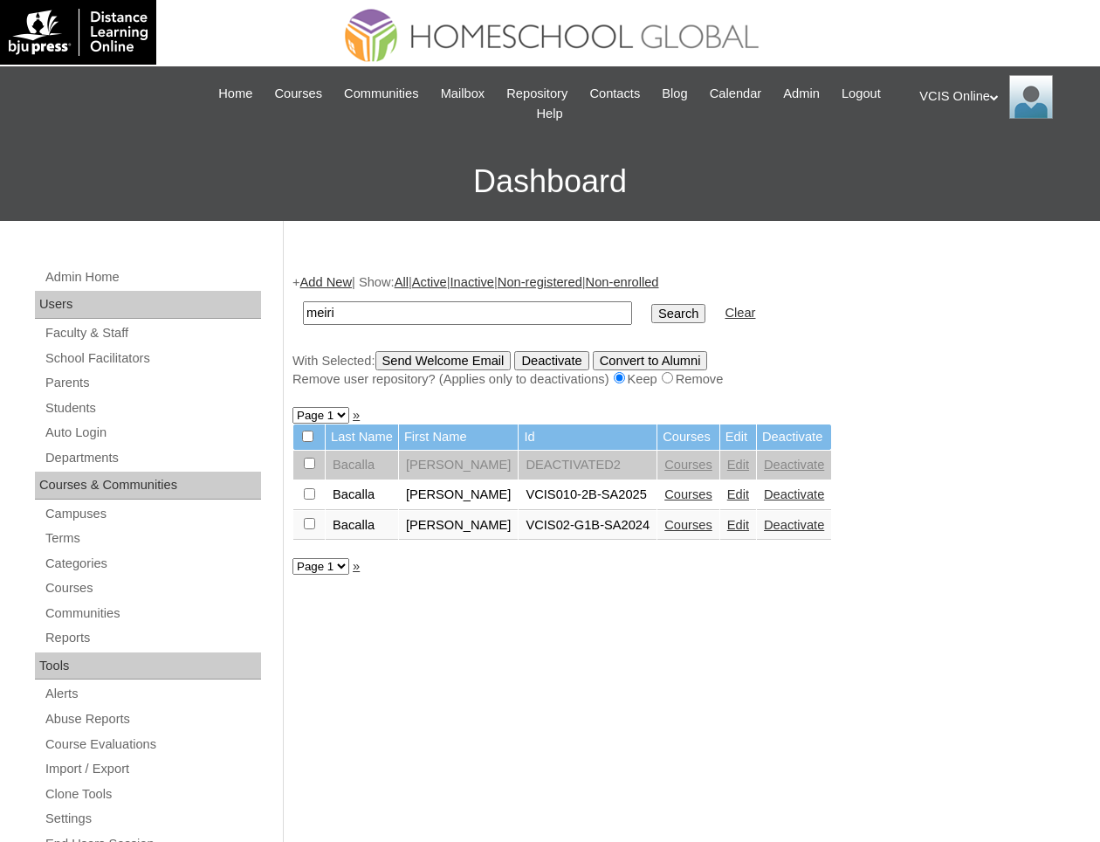
click at [599, 527] on td "VCIS02-G1B-SA2024" at bounding box center [588, 526] width 138 height 30
click at [673, 492] on link "Courses" at bounding box center [688, 494] width 48 height 14
click at [746, 467] on td "Edit" at bounding box center [738, 465] width 36 height 30
click at [730, 467] on link "Edit" at bounding box center [738, 464] width 22 height 14
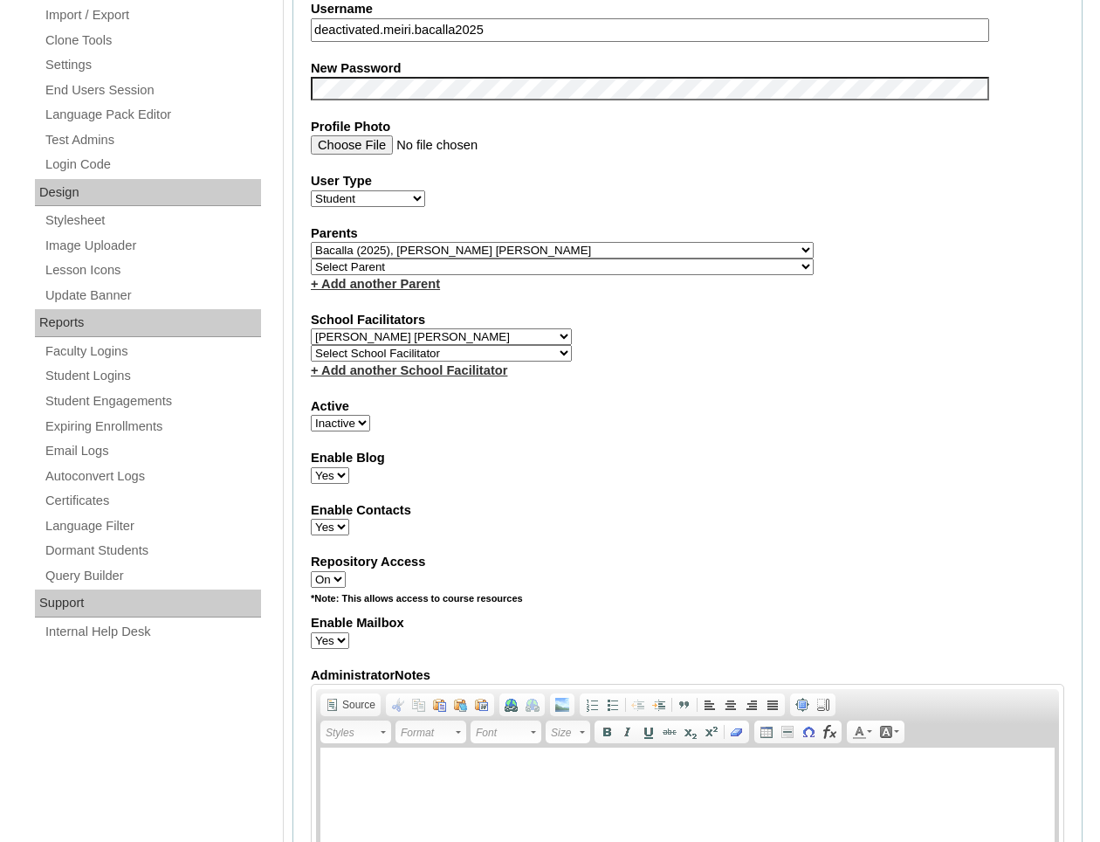
scroll to position [715, 0]
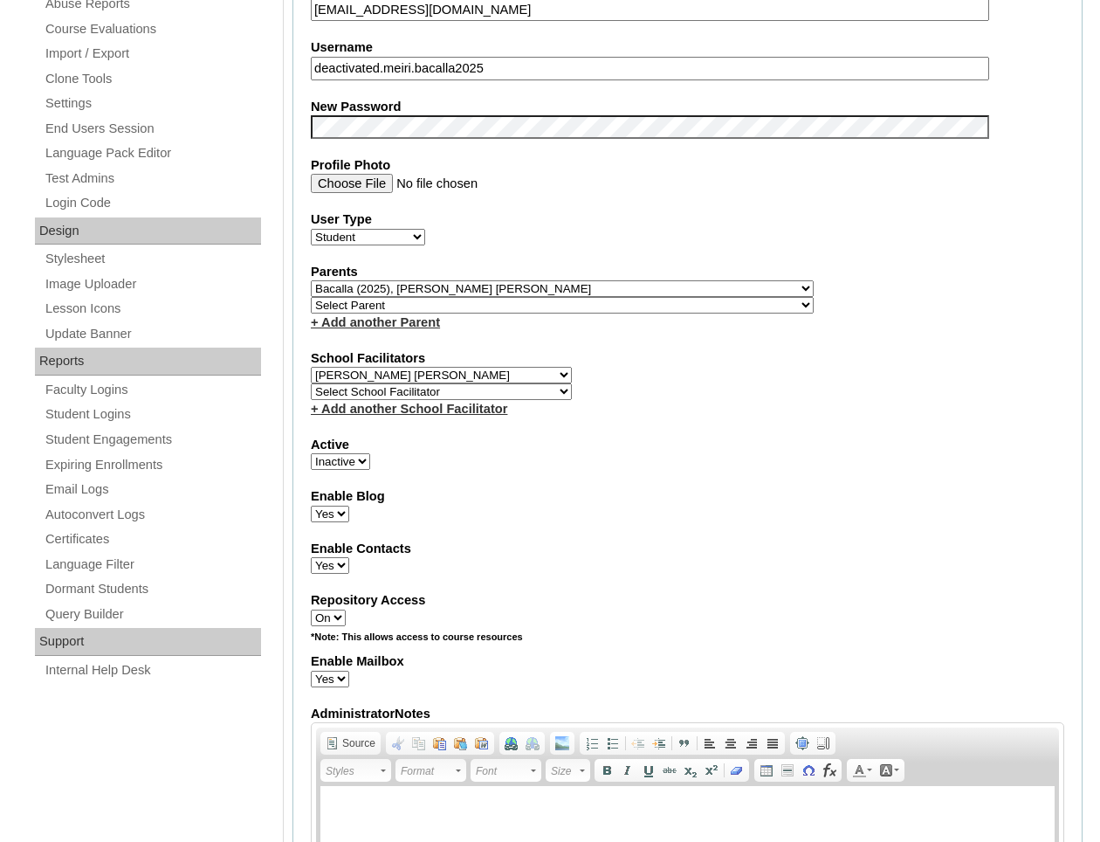
click at [488, 288] on select "Select Parent , , , , , , , , , , , , , , , , , , , , , , , , , , , , , , , , ,…" at bounding box center [562, 288] width 503 height 17
click at [598, 280] on select "Select Parent , , , , , , , , , , , , , , , , , , , , , , , , , , , , , , , , ,…" at bounding box center [562, 288] width 503 height 17
select select
click at [656, 361] on div "School Facilitators Select School Facilitator [PERSON_NAME] [PERSON_NAME] [PERS…" at bounding box center [687, 383] width 753 height 69
click at [492, 367] on select "Select School Facilitator Norman Añain Ruffa Abadijas Mary Abella Gloryfe Abion…" at bounding box center [441, 375] width 261 height 17
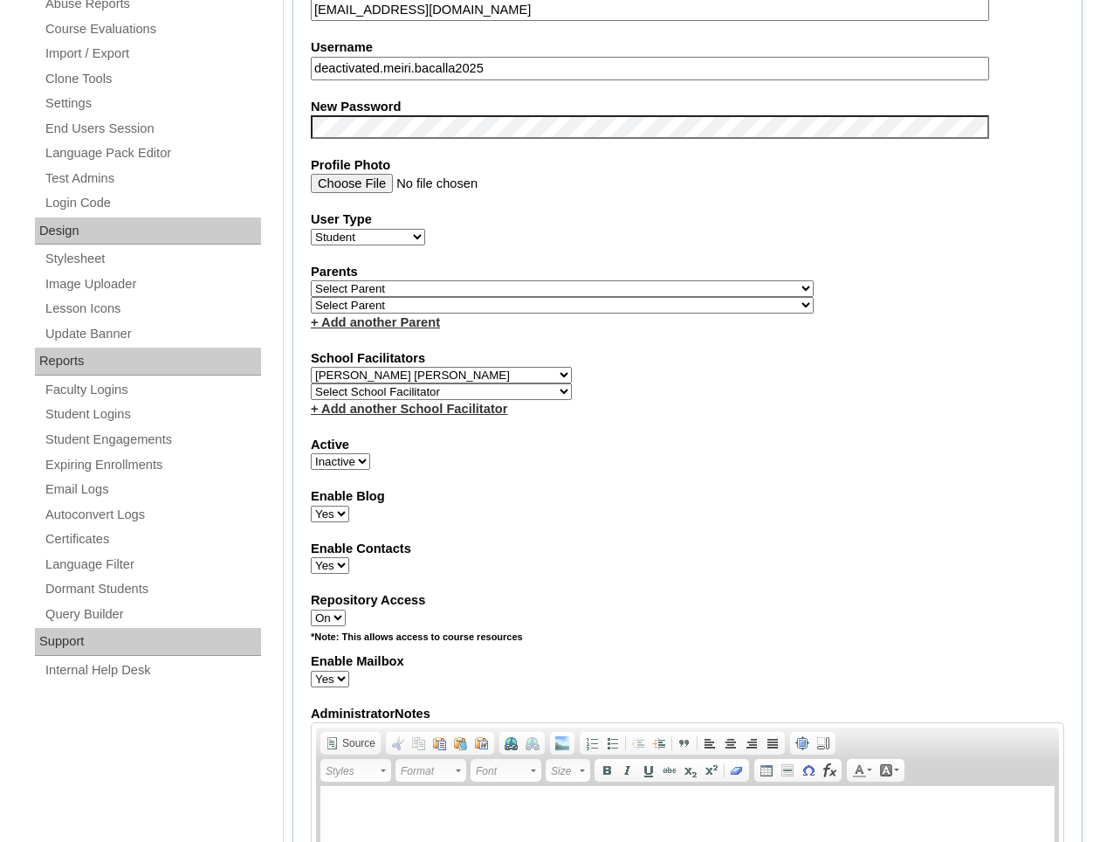
select select
click at [628, 463] on fieldset "Account Information User Id DEACTIVATED2 Title First Name Meiri Luelle Middle N…" at bounding box center [687, 309] width 790 height 1432
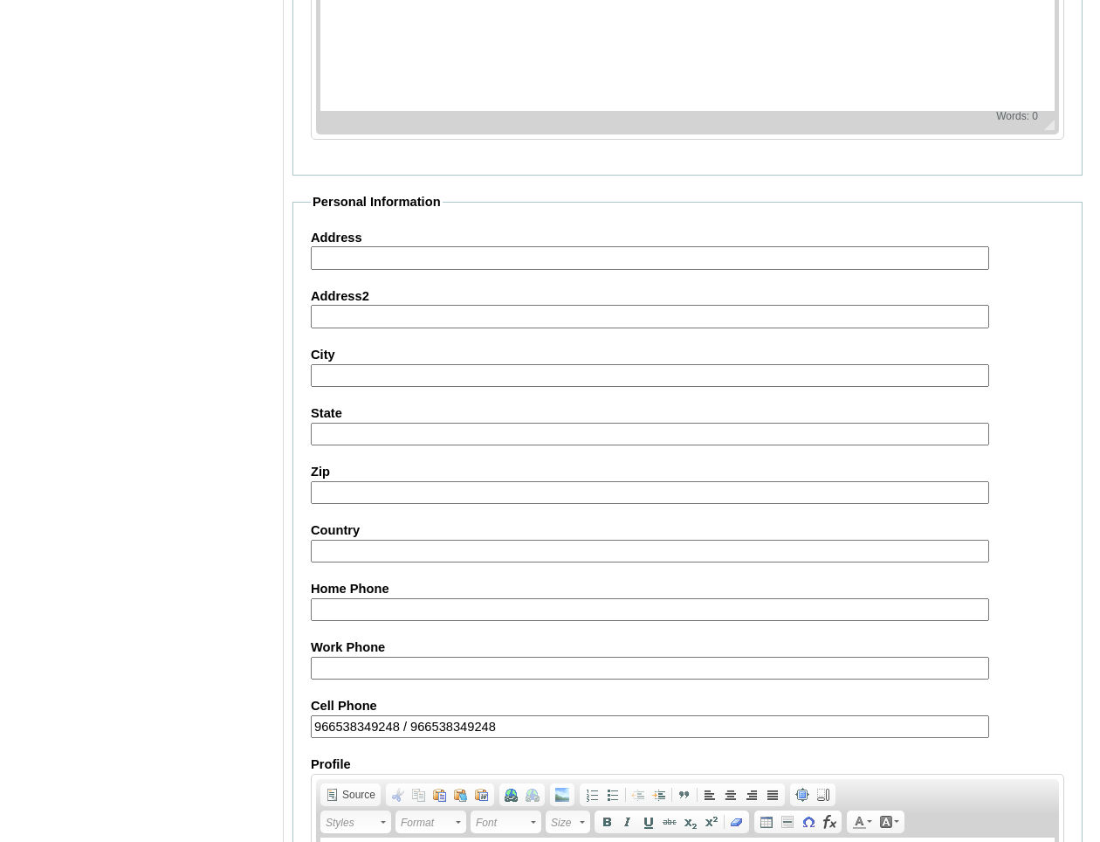
scroll to position [1839, 0]
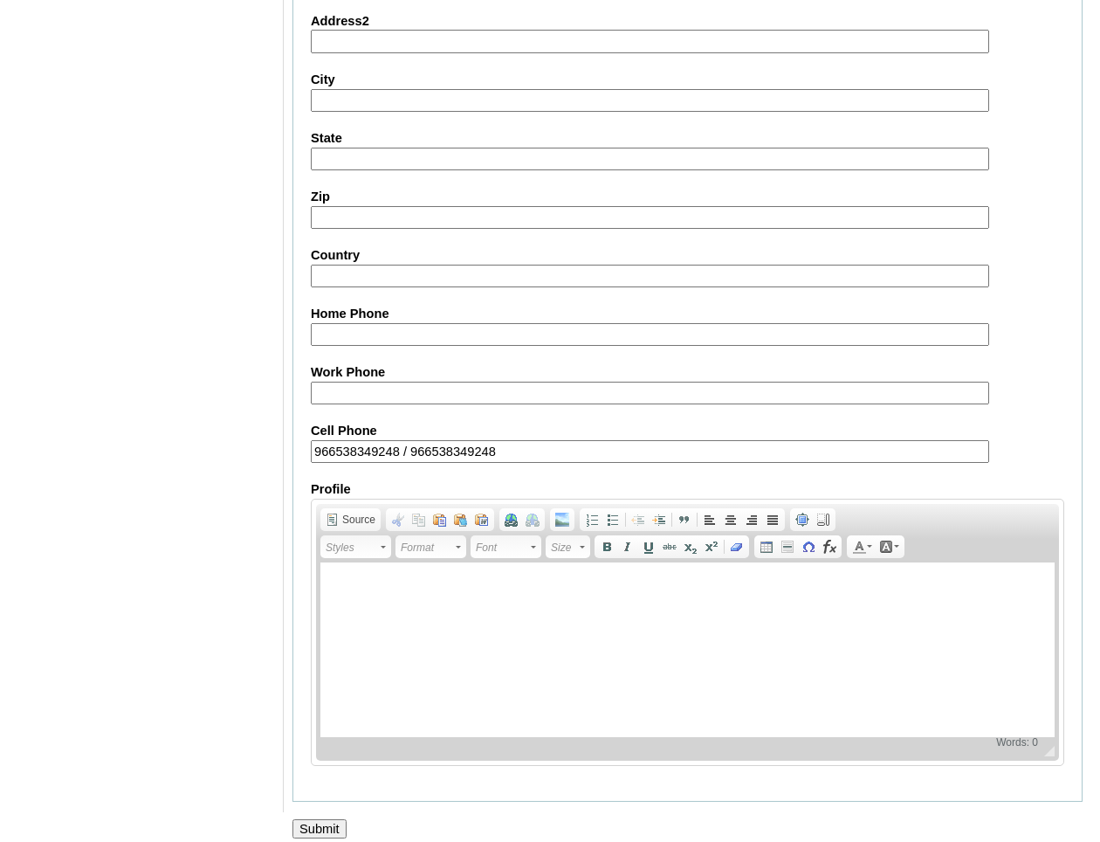
click at [316, 819] on input "Submit" at bounding box center [319, 828] width 54 height 19
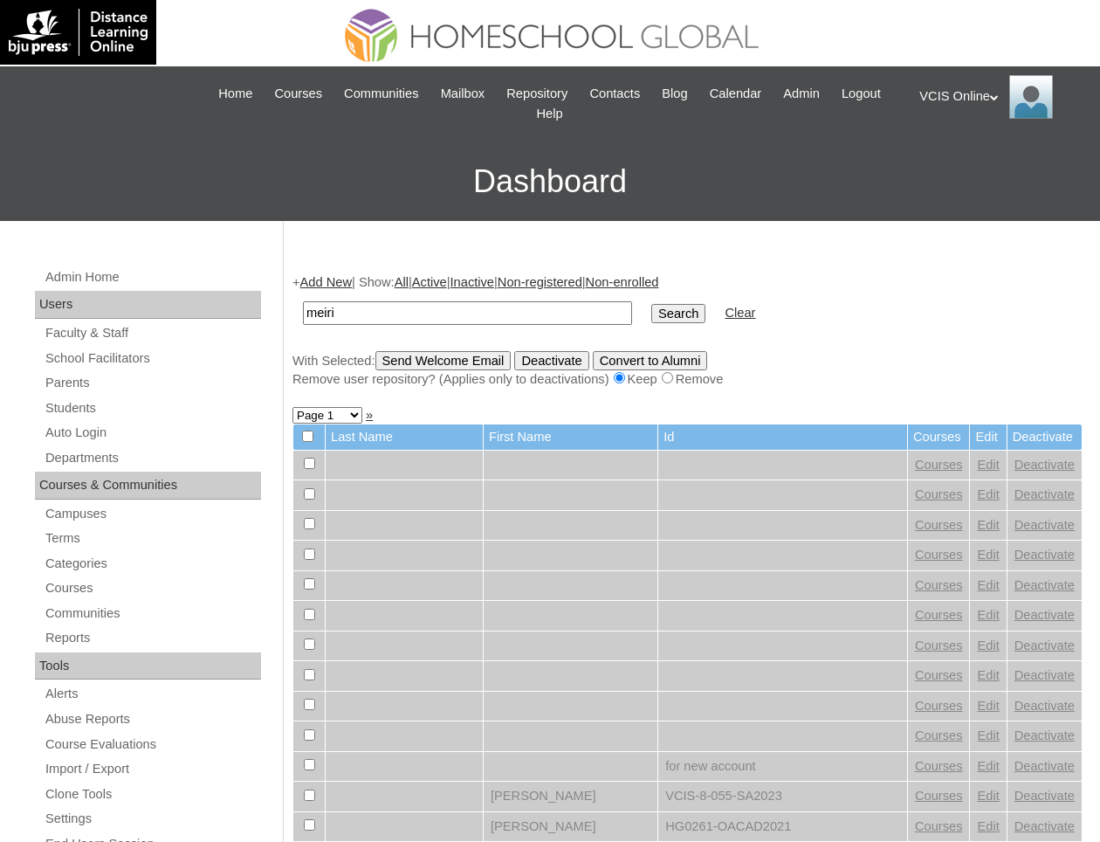
type input "meiri"
click at [651, 304] on input "Search" at bounding box center [678, 313] width 54 height 19
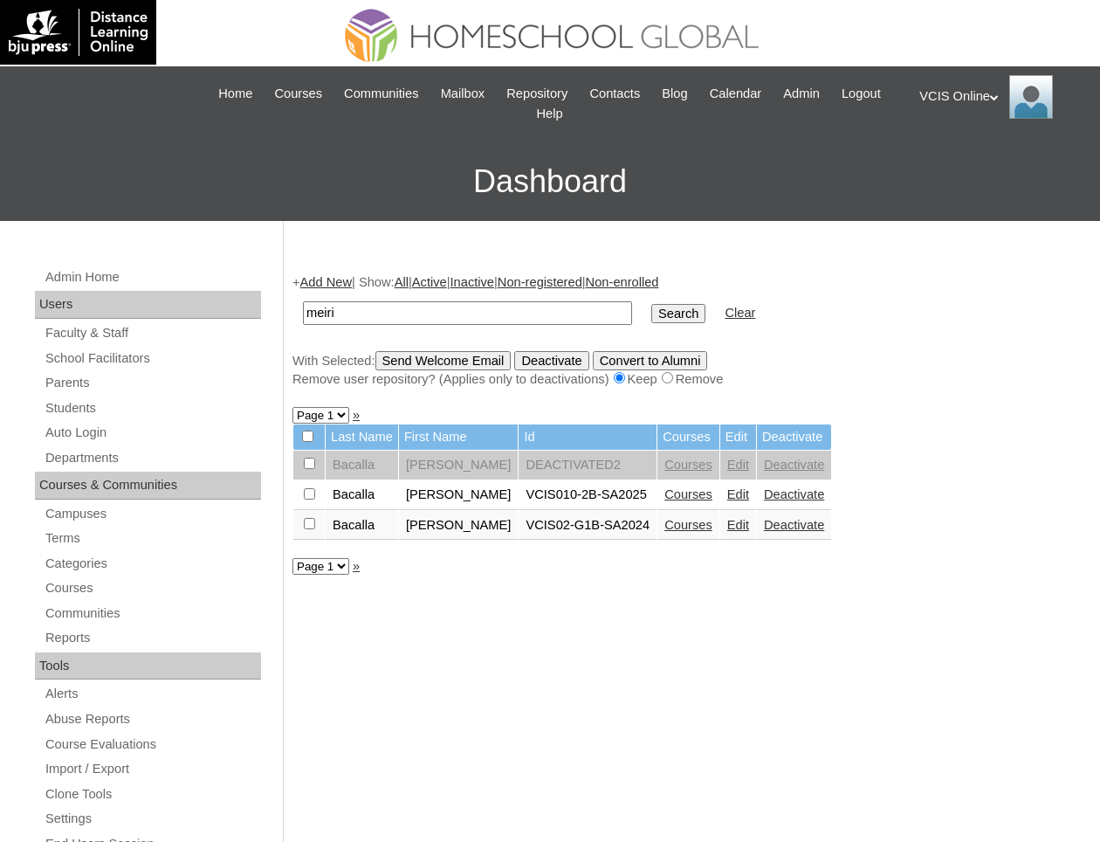
click at [727, 461] on link "Edit" at bounding box center [738, 464] width 22 height 14
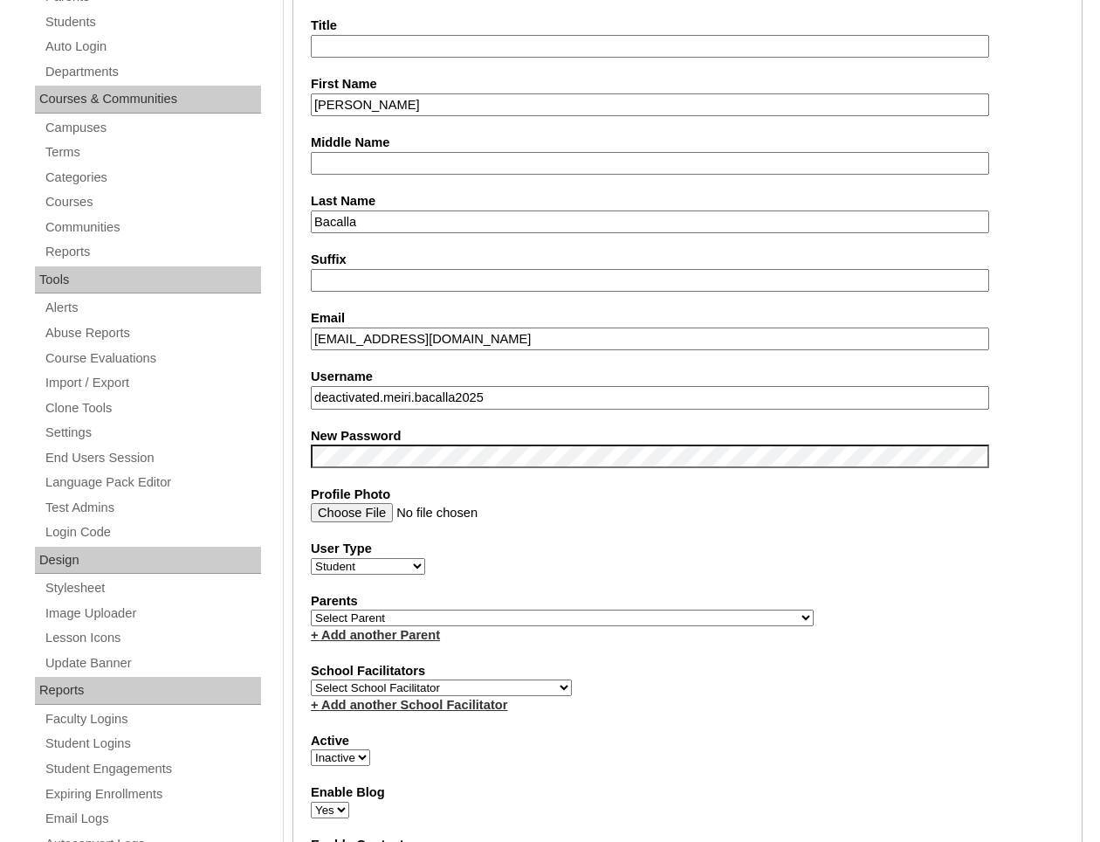
scroll to position [505, 0]
